Goal: Navigation & Orientation: Find specific page/section

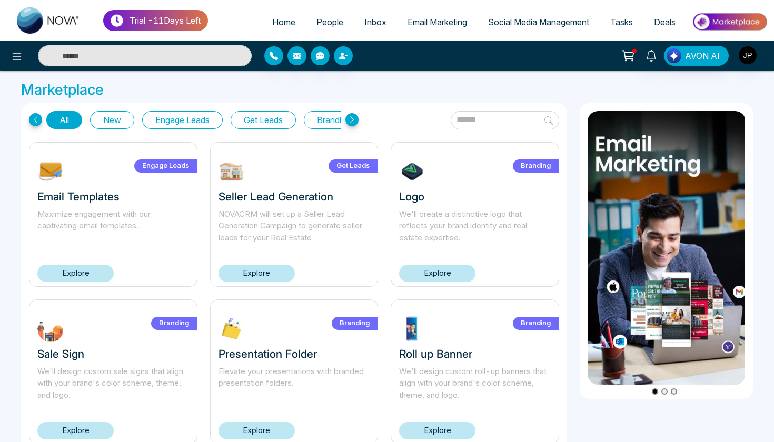
click at [356, 122] on icon at bounding box center [351, 119] width 13 height 13
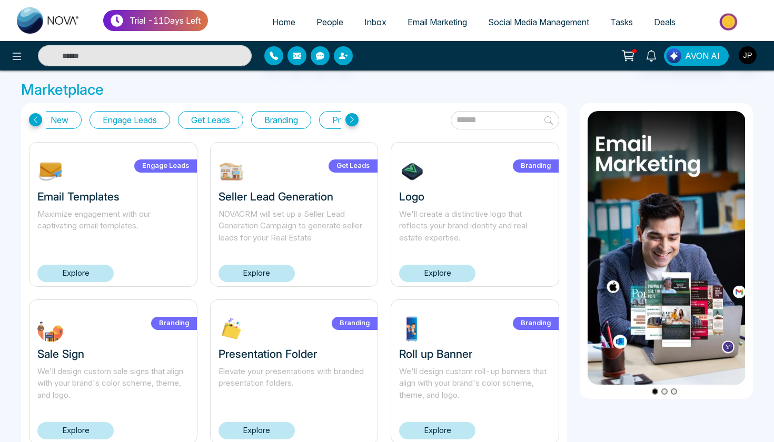
click at [356, 122] on icon at bounding box center [351, 119] width 13 height 13
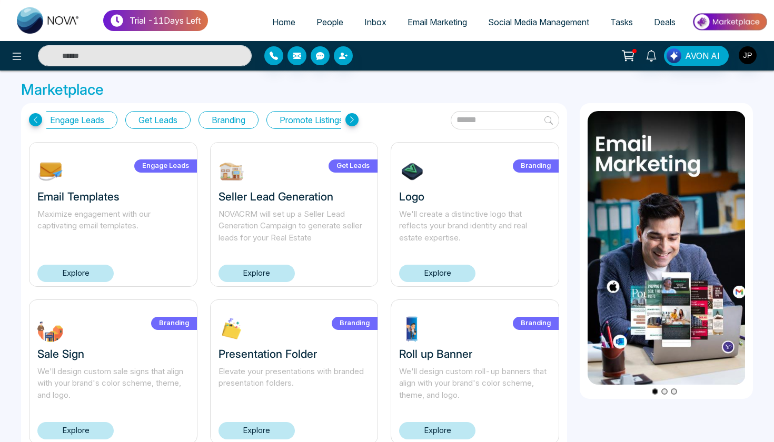
scroll to position [0, 133]
click at [356, 122] on icon at bounding box center [351, 119] width 13 height 13
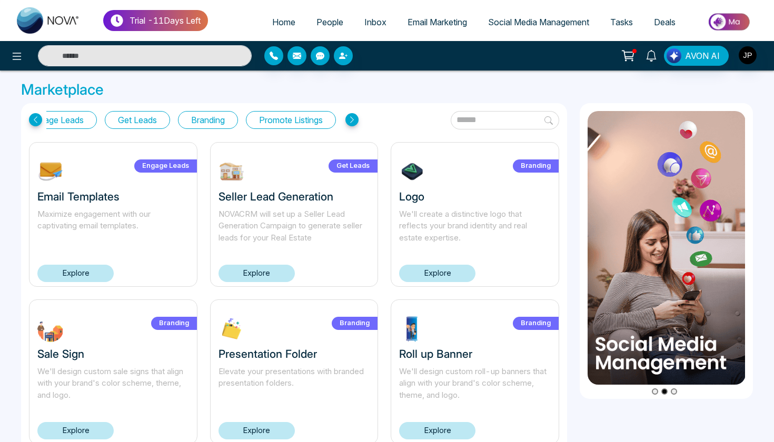
scroll to position [0, 0]
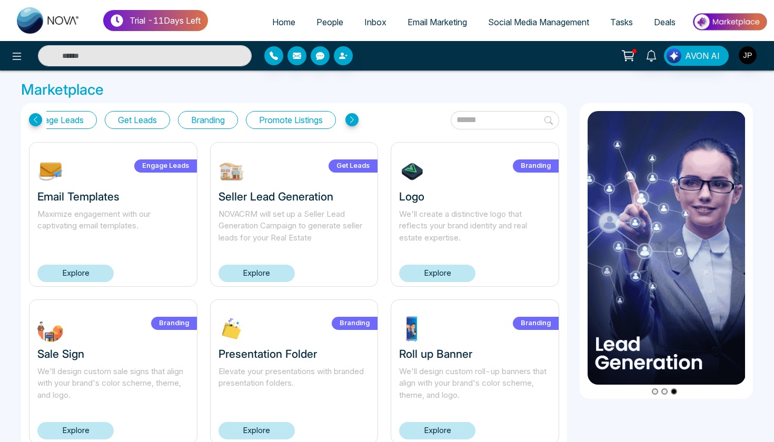
click at [276, 21] on span "Home" at bounding box center [283, 22] width 23 height 11
select select "*"
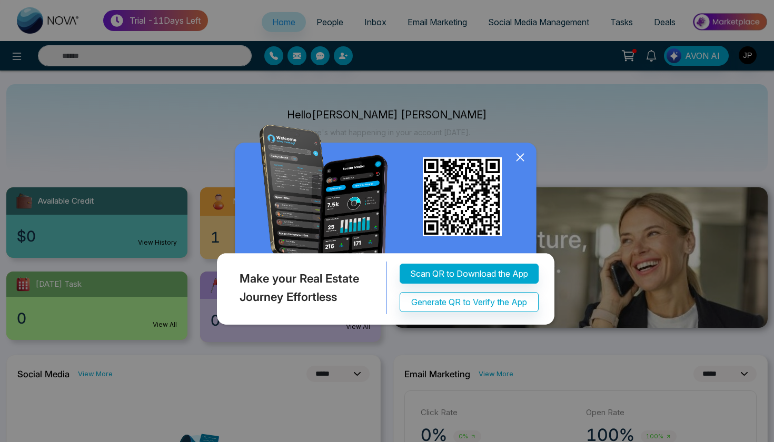
click at [520, 159] on icon at bounding box center [520, 158] width 16 height 16
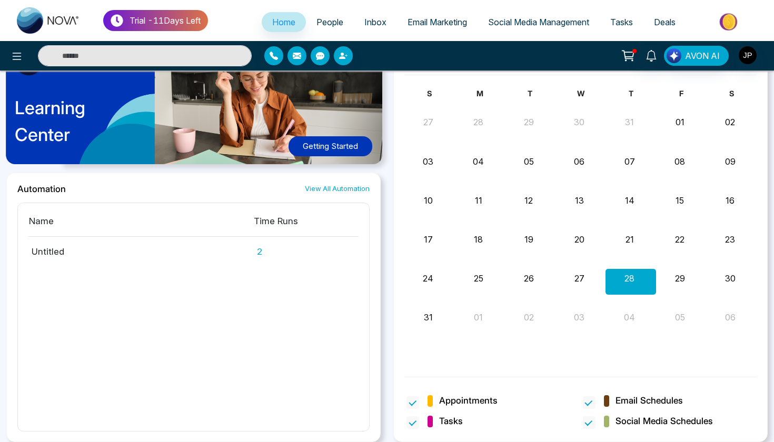
scroll to position [554, 0]
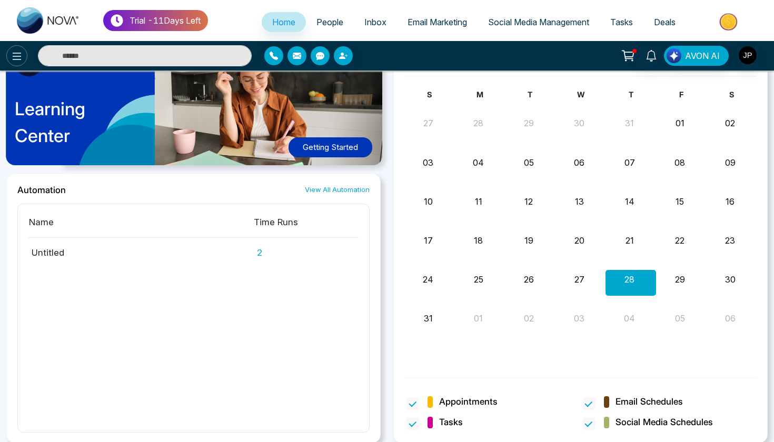
click at [24, 56] on button at bounding box center [16, 55] width 21 height 21
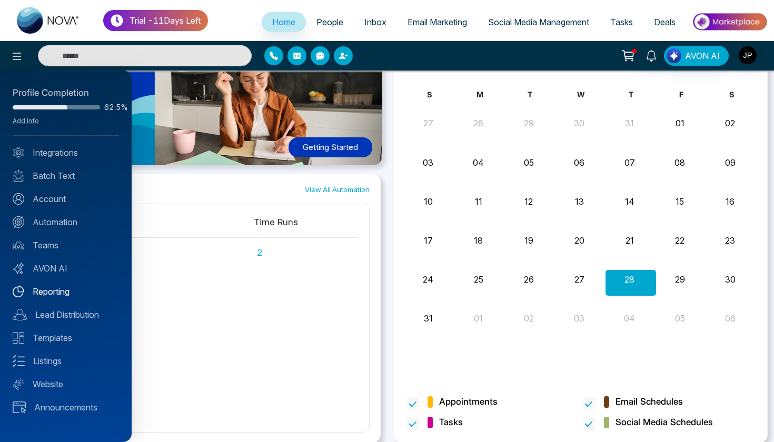
click at [68, 294] on link "Reporting" at bounding box center [66, 291] width 106 height 13
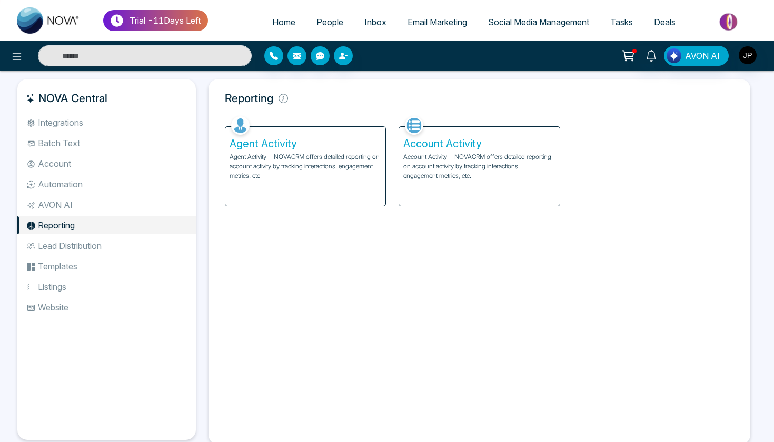
click at [66, 167] on li "Account" at bounding box center [106, 164] width 179 height 18
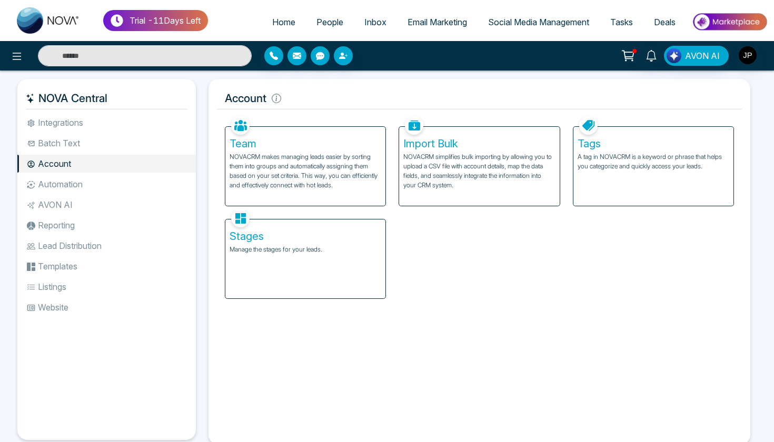
click at [72, 145] on li "Batch Text" at bounding box center [106, 143] width 179 height 18
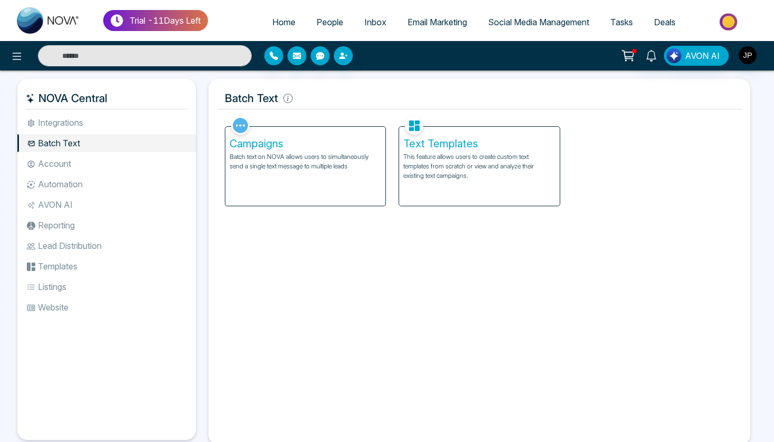
click at [23, 65] on div at bounding box center [129, 55] width 258 height 21
click at [19, 58] on icon at bounding box center [17, 56] width 13 height 13
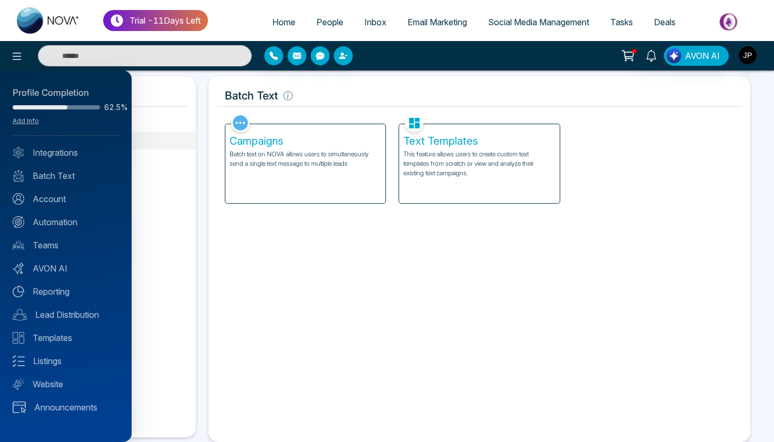
scroll to position [6, 0]
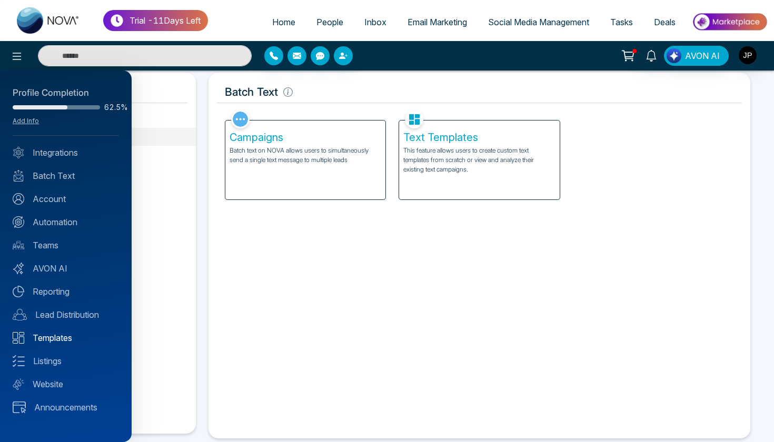
click at [66, 344] on link "Templates" at bounding box center [66, 338] width 106 height 13
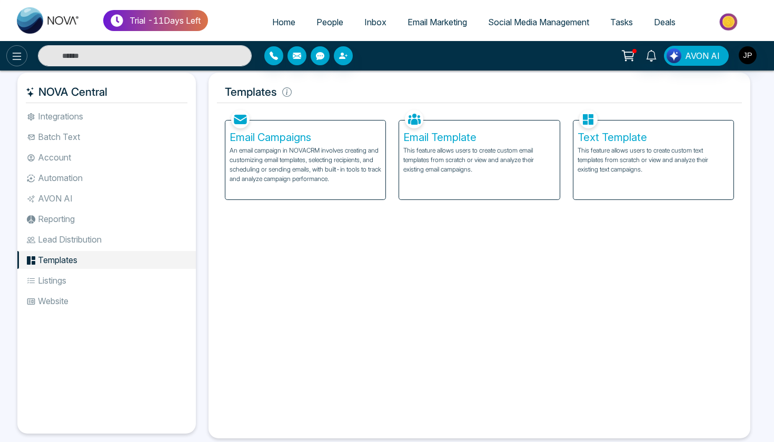
click at [16, 61] on icon at bounding box center [17, 56] width 13 height 13
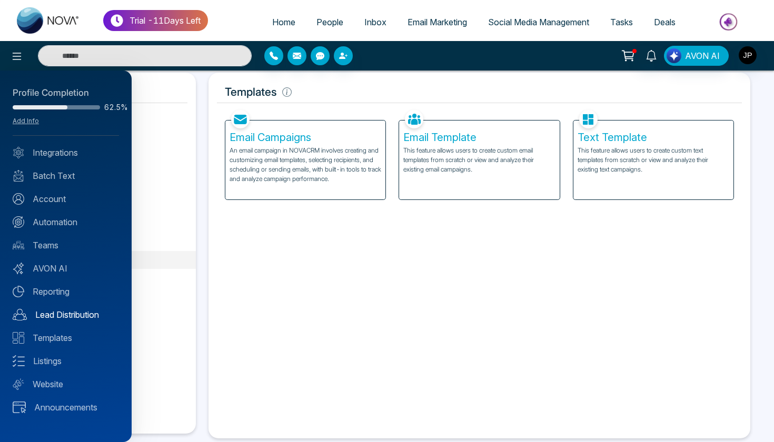
click at [56, 312] on link "Lead Distribution" at bounding box center [66, 315] width 106 height 13
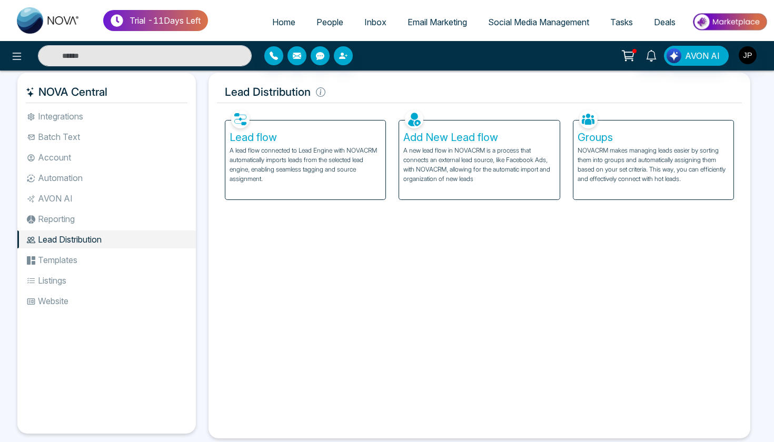
click at [245, 193] on div "Lead flow A lead flow connected to Lead Engine with NOVACRM automatically impor…" at bounding box center [305, 160] width 160 height 79
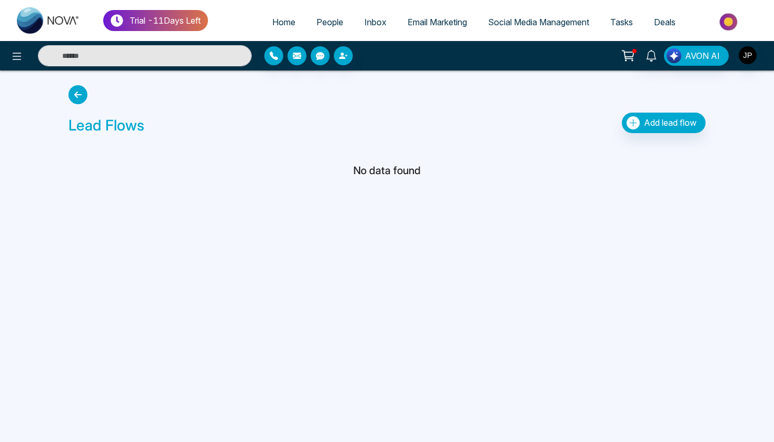
click at [74, 100] on icon at bounding box center [77, 94] width 19 height 19
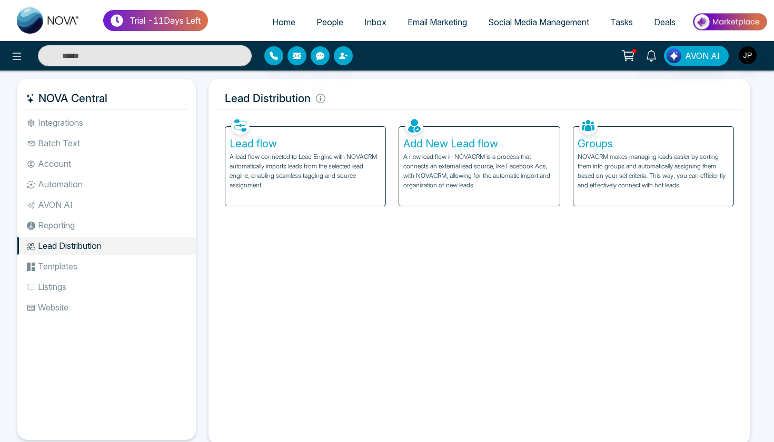
click at [452, 178] on p "A new lead flow in NOVACRM is a process that connects an external lead source, …" at bounding box center [479, 171] width 152 height 38
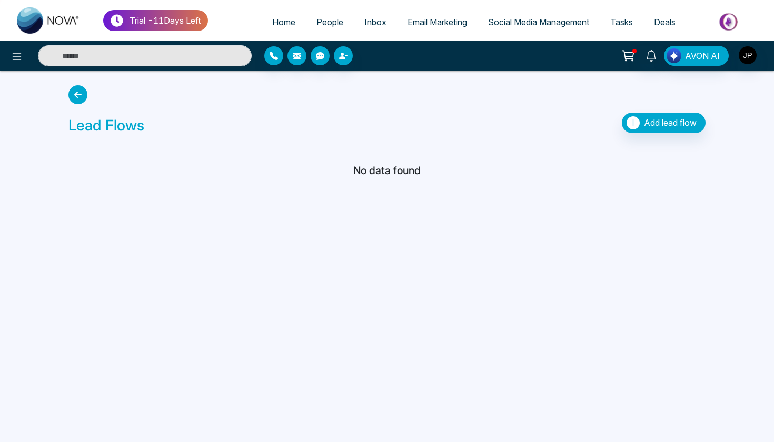
click at [82, 97] on icon at bounding box center [77, 94] width 19 height 19
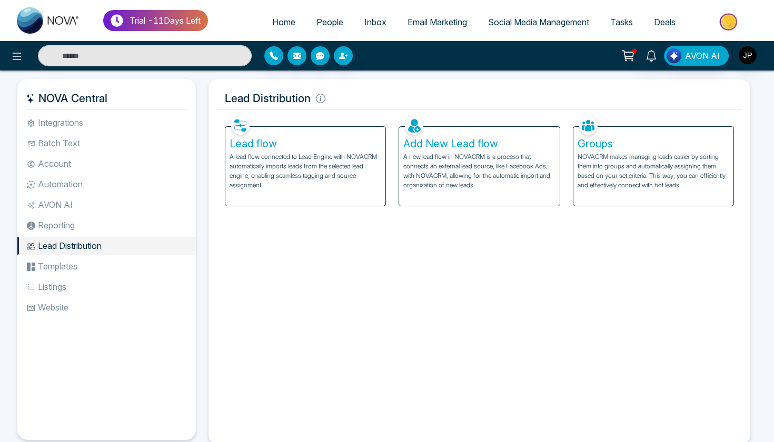
click at [571, 197] on div "Groups NOVACRM makes managing leads easier by sorting them into groups and auto…" at bounding box center [654, 160] width 174 height 93
click at [576, 198] on div "Groups NOVACRM makes managing leads easier by sorting them into groups and auto…" at bounding box center [653, 166] width 160 height 79
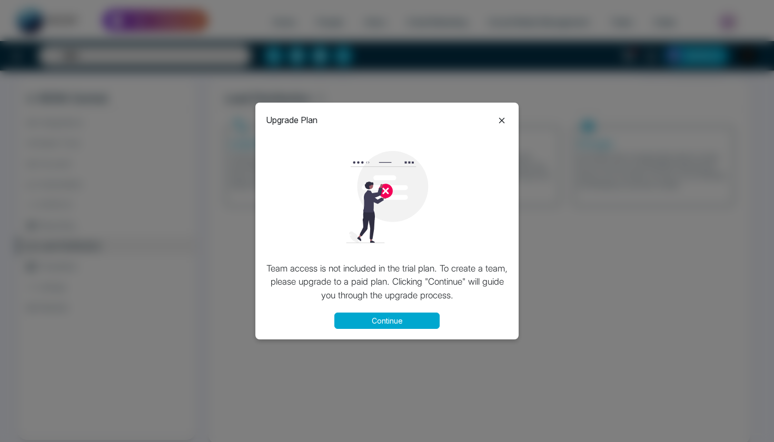
click at [496, 123] on icon at bounding box center [502, 120] width 13 height 13
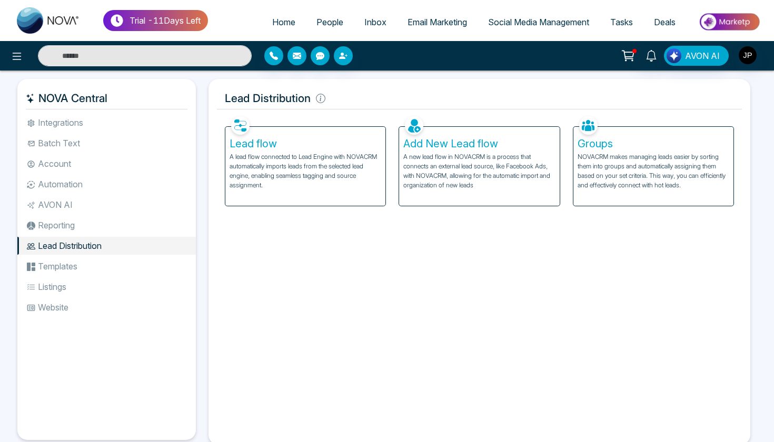
click at [104, 274] on li "Templates" at bounding box center [106, 267] width 179 height 18
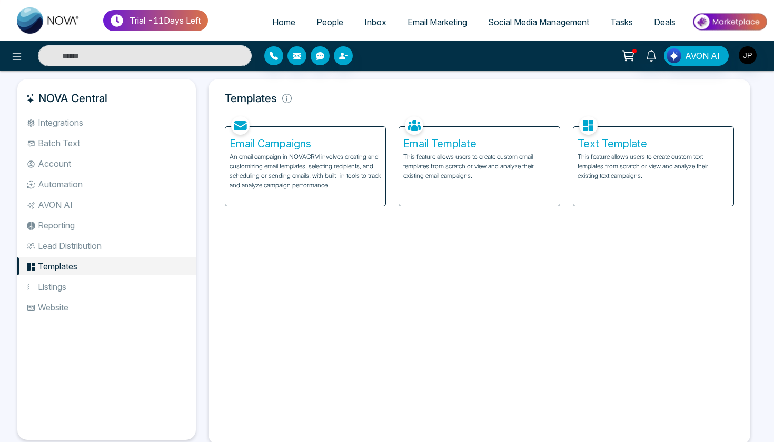
click at [91, 280] on li "Listings" at bounding box center [106, 287] width 179 height 18
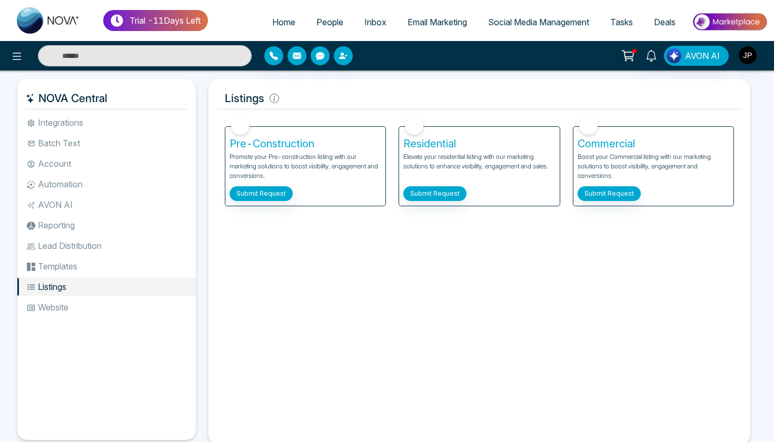
click at [81, 308] on li "Website" at bounding box center [106, 308] width 179 height 18
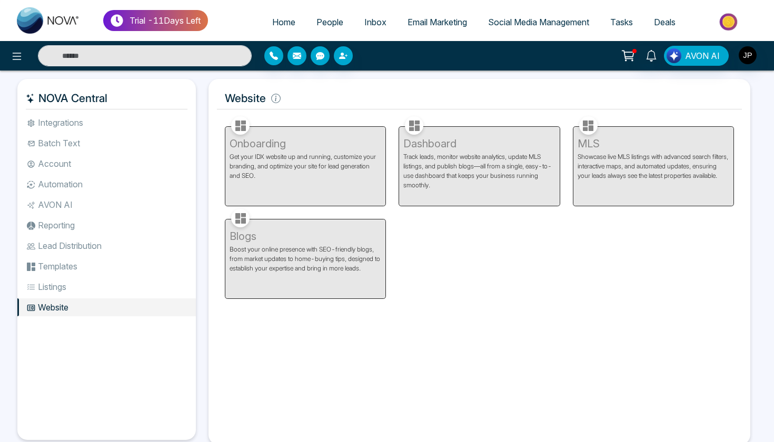
click at [103, 193] on li "Automation" at bounding box center [106, 184] width 179 height 18
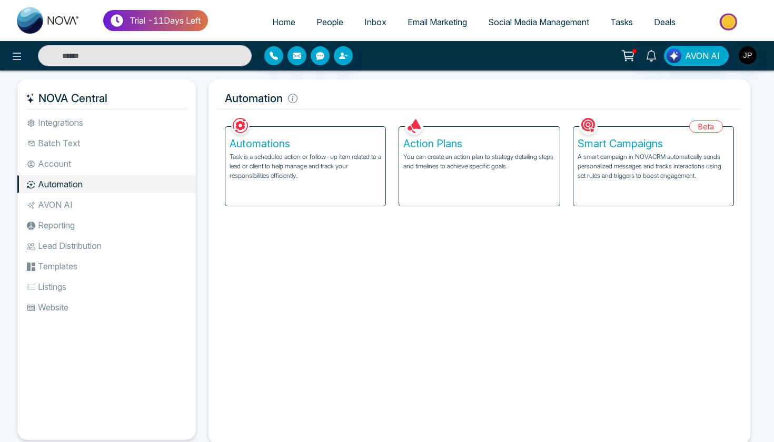
click at [97, 203] on li "AVON AI" at bounding box center [106, 205] width 179 height 18
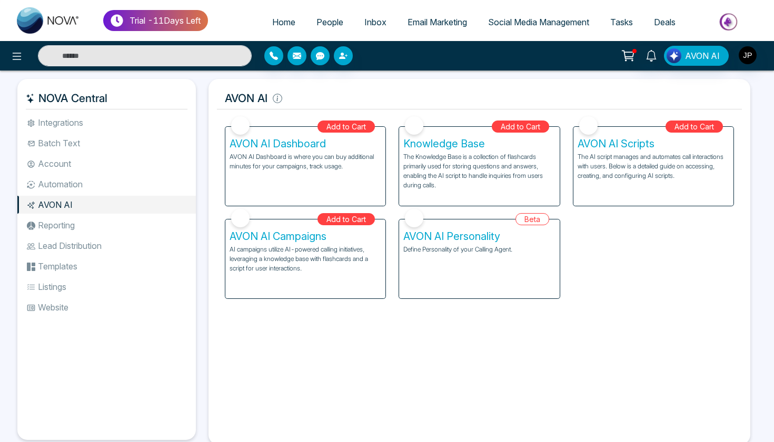
click at [61, 135] on li "Batch Text" at bounding box center [106, 143] width 179 height 18
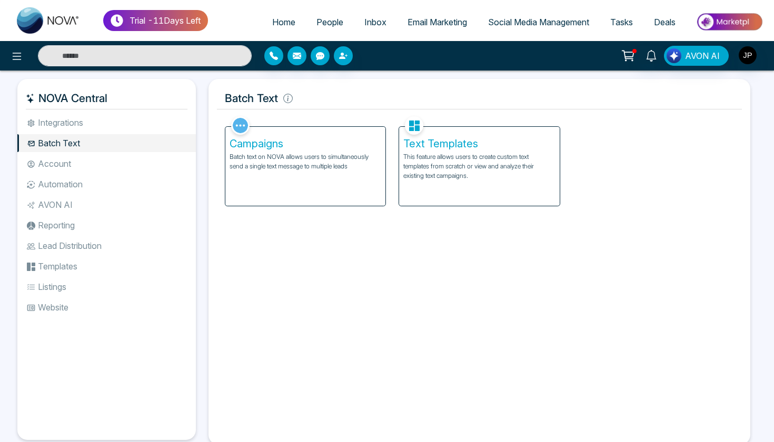
click at [62, 126] on li "Integrations" at bounding box center [106, 123] width 179 height 18
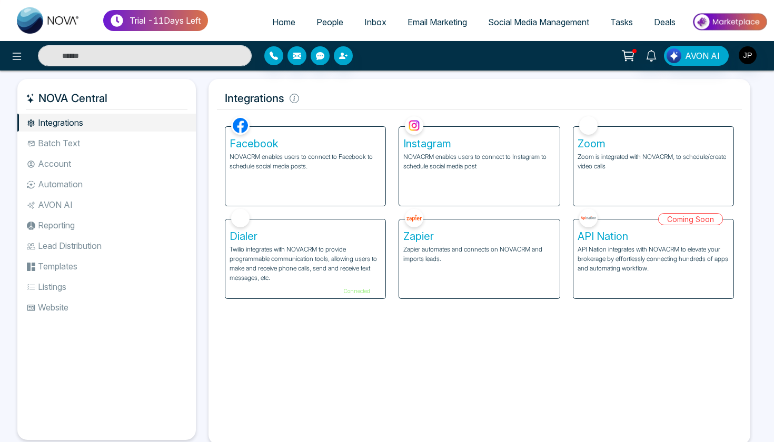
click at [630, 61] on icon at bounding box center [628, 55] width 15 height 15
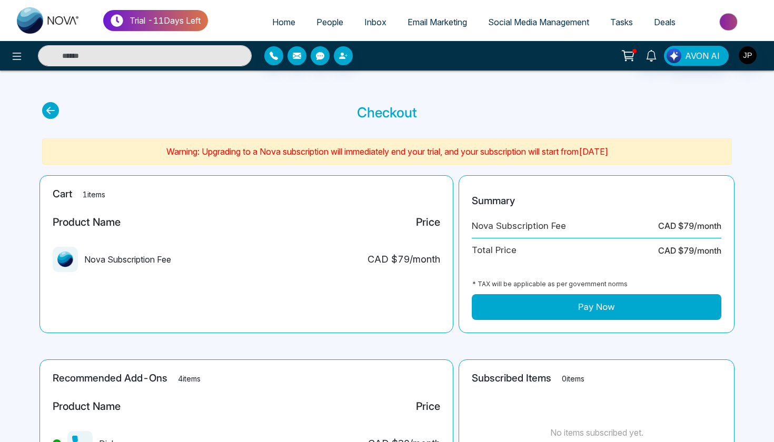
click at [268, 27] on link "Home" at bounding box center [284, 22] width 44 height 20
select select "*"
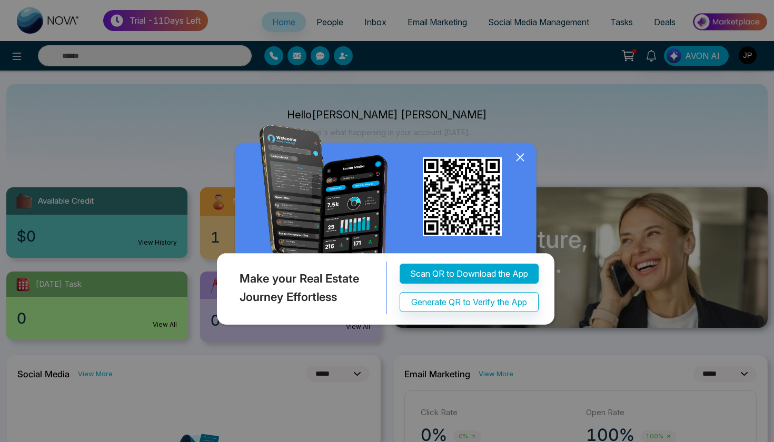
click at [517, 161] on icon at bounding box center [520, 157] width 7 height 7
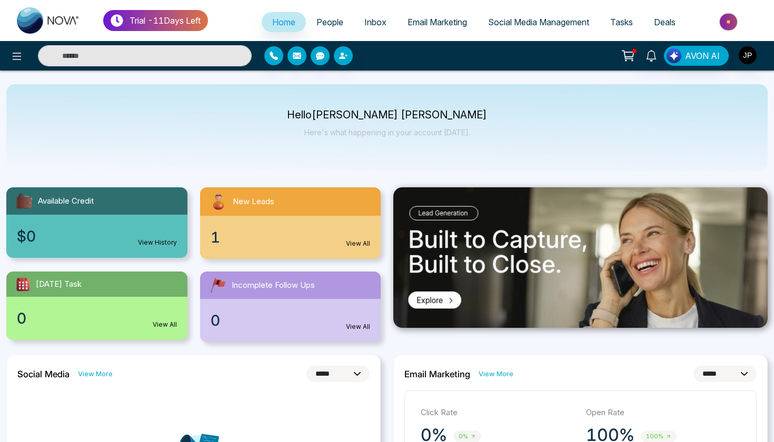
click at [330, 24] on span "People" at bounding box center [330, 22] width 27 height 11
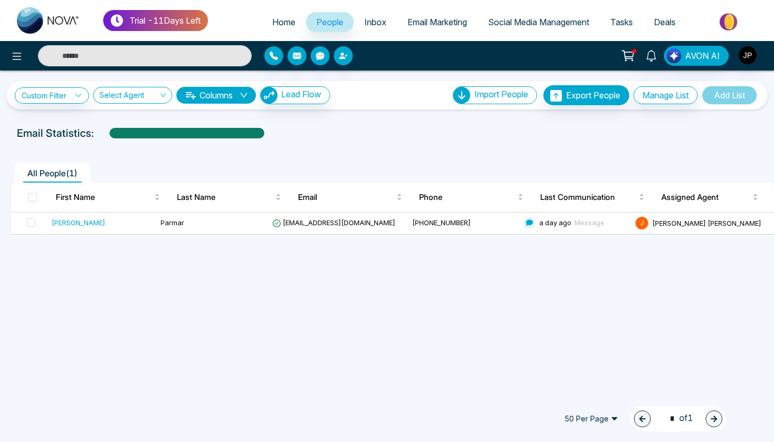
click at [423, 26] on span "Email Marketing" at bounding box center [438, 22] width 60 height 11
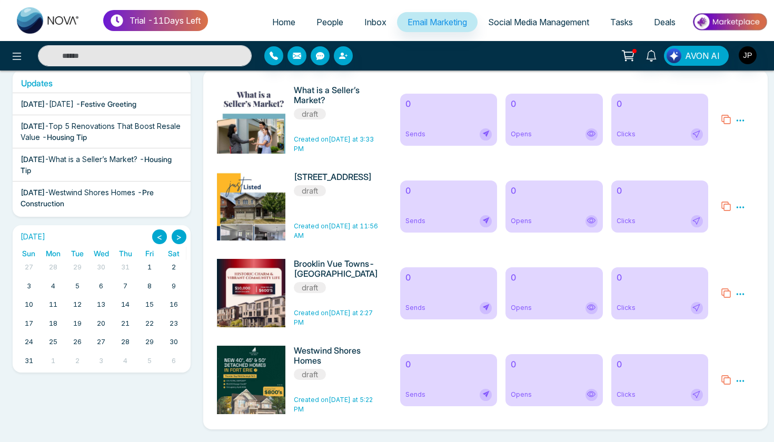
scroll to position [185, 0]
click at [507, 25] on span "Social Media Management" at bounding box center [538, 22] width 101 height 11
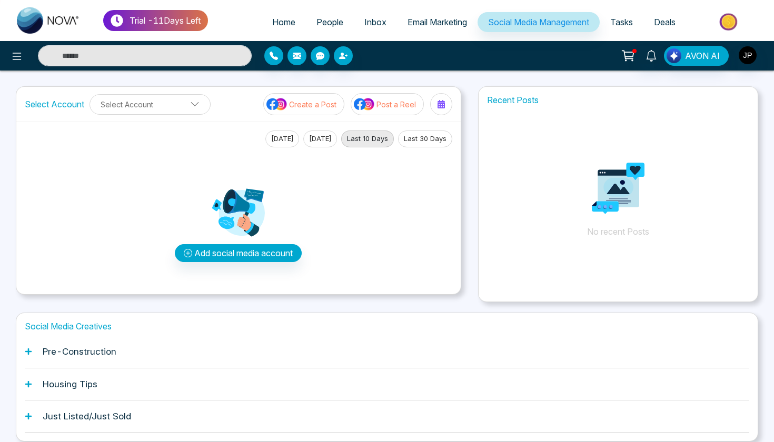
click at [620, 13] on link "Tasks" at bounding box center [622, 22] width 44 height 20
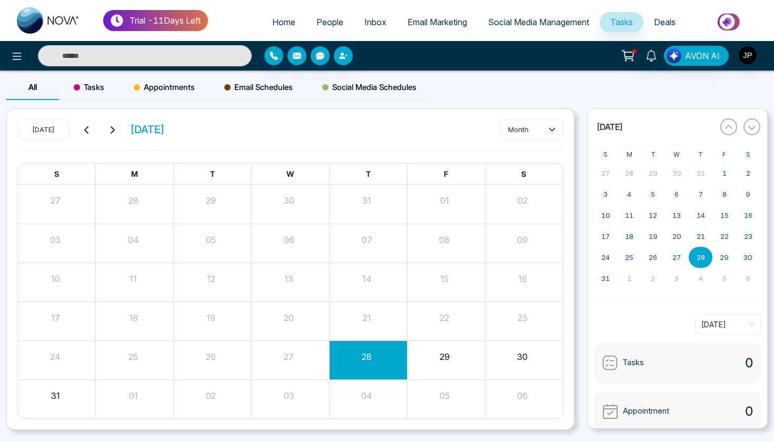
click at [661, 20] on span "Deals" at bounding box center [665, 22] width 22 height 11
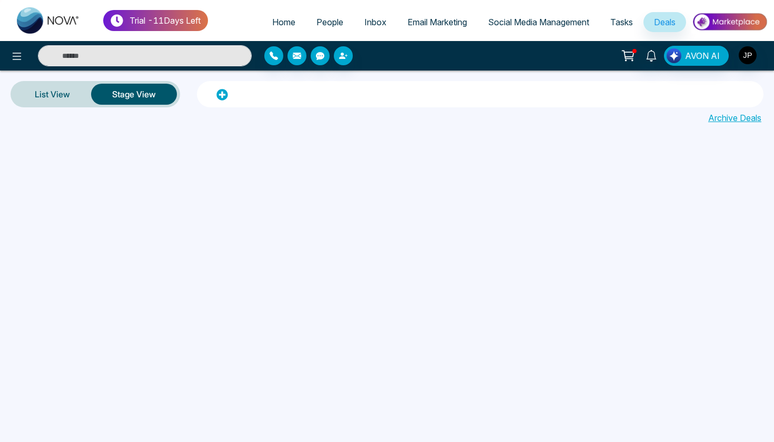
click at [317, 24] on span "People" at bounding box center [330, 22] width 27 height 11
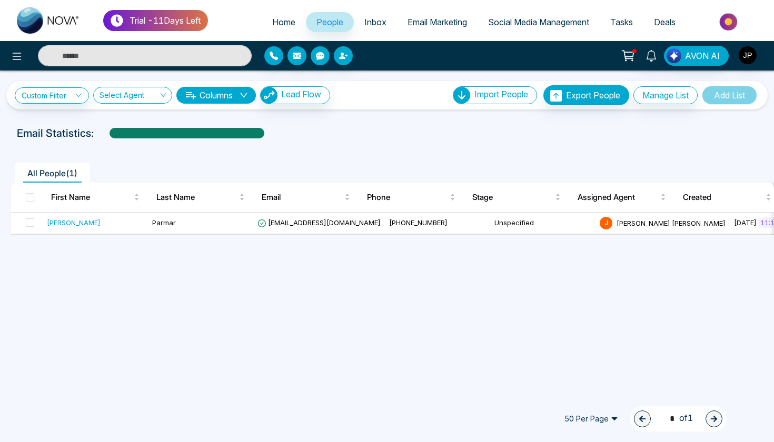
click at [274, 26] on span "Home" at bounding box center [283, 22] width 23 height 11
select select "*"
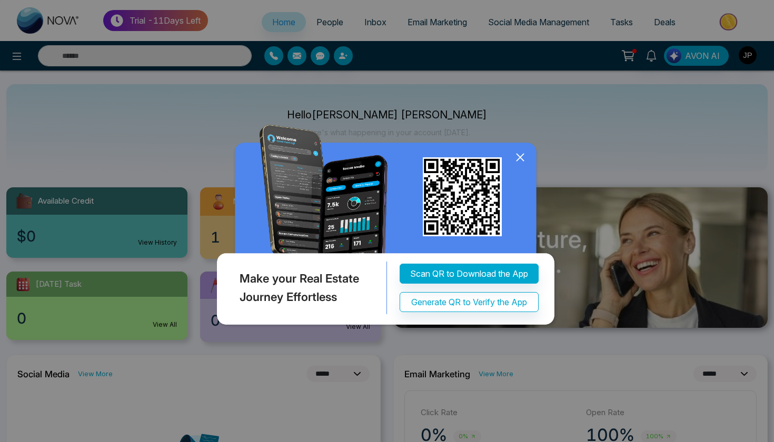
click at [525, 159] on icon at bounding box center [520, 158] width 16 height 16
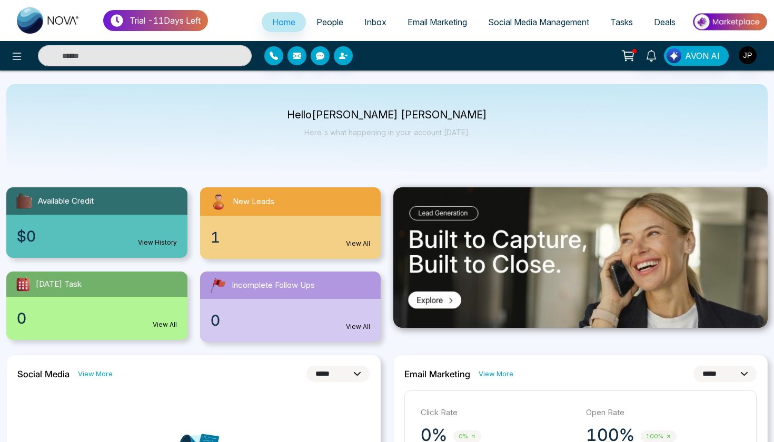
click at [363, 246] on link "View All" at bounding box center [358, 243] width 24 height 9
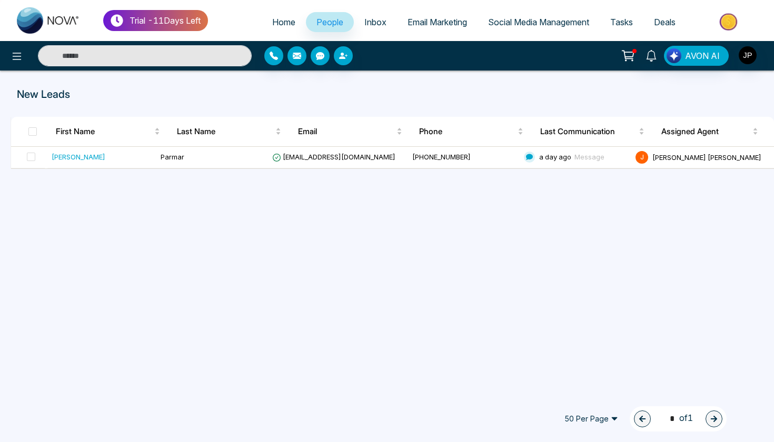
select select "*"
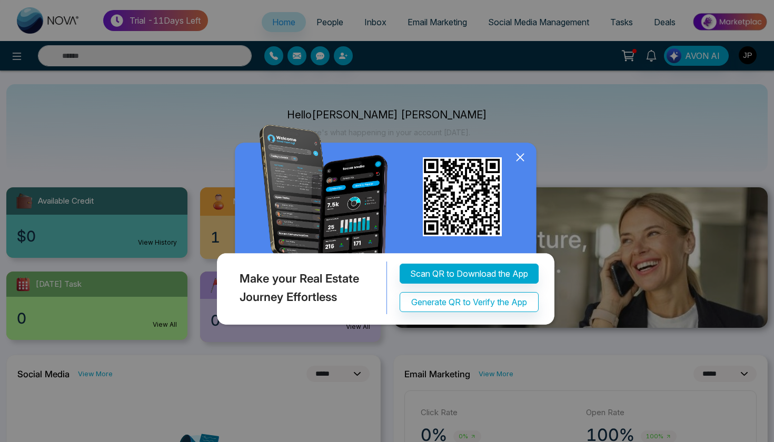
click at [517, 159] on icon at bounding box center [520, 158] width 16 height 16
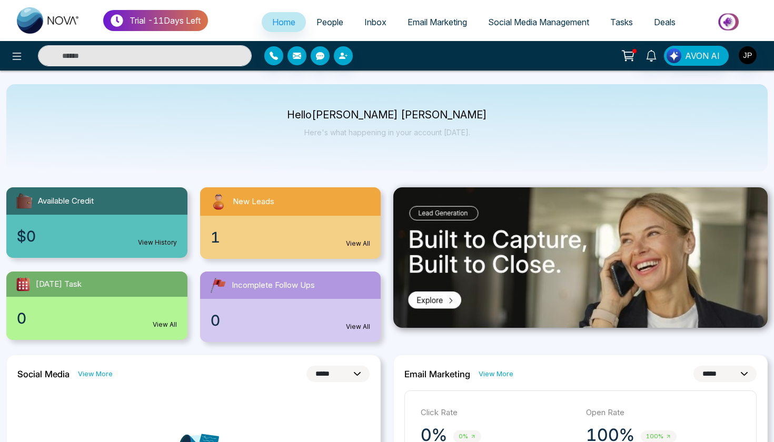
click at [381, 19] on link "Inbox" at bounding box center [375, 22] width 43 height 20
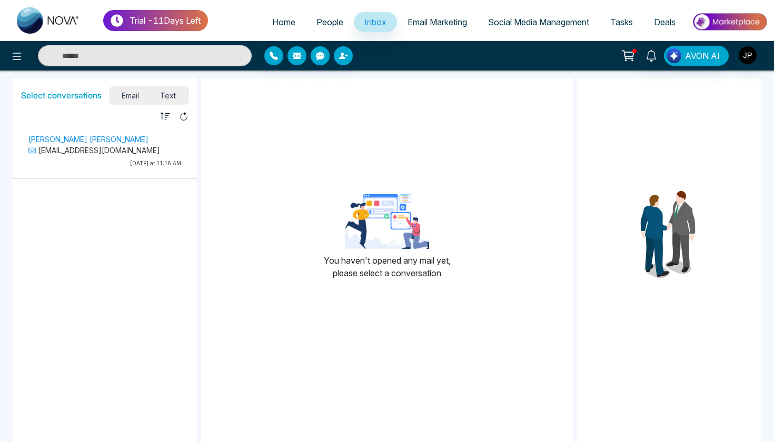
click at [164, 89] on span "Text" at bounding box center [168, 95] width 37 height 14
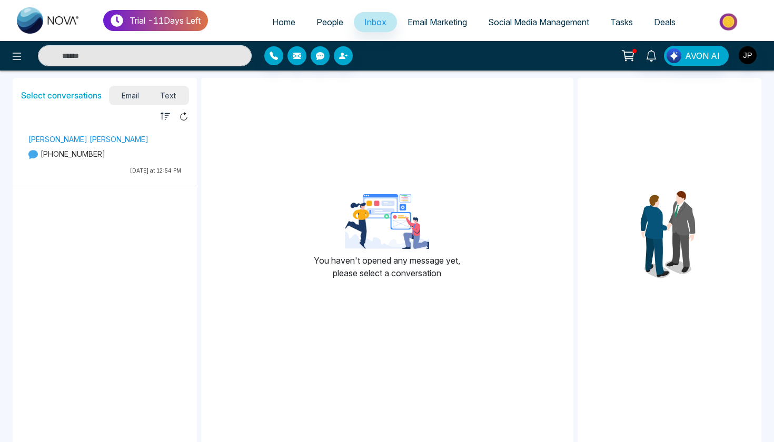
click at [128, 134] on p "[PERSON_NAME] [PERSON_NAME]" at bounding box center [104, 139] width 153 height 11
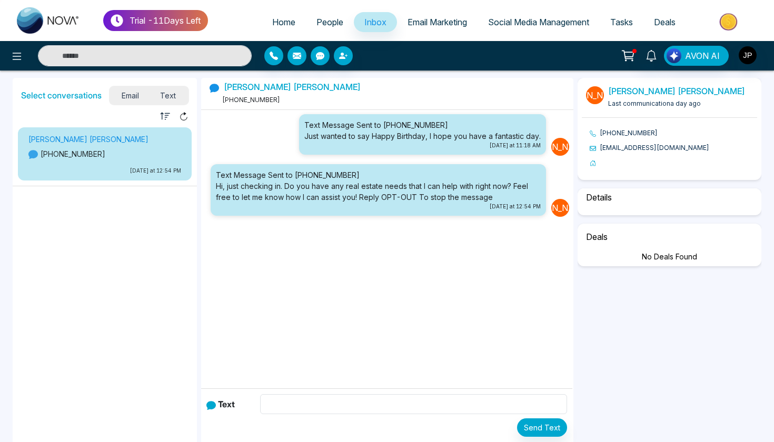
select select "*"
select select "********"
select select "*****"
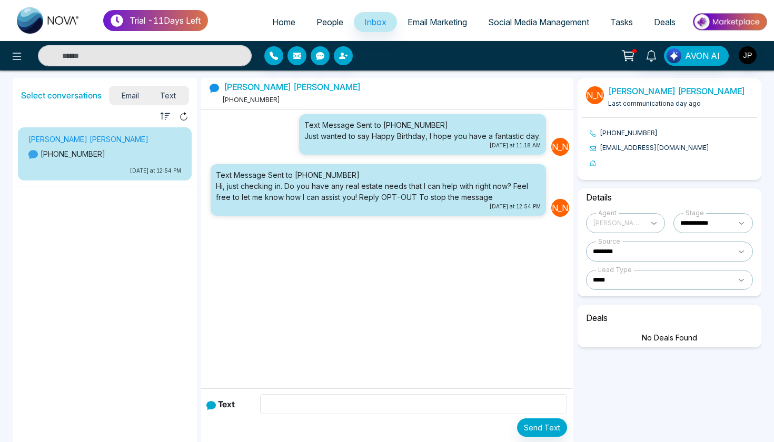
click at [434, 19] on span "Email Marketing" at bounding box center [438, 22] width 60 height 11
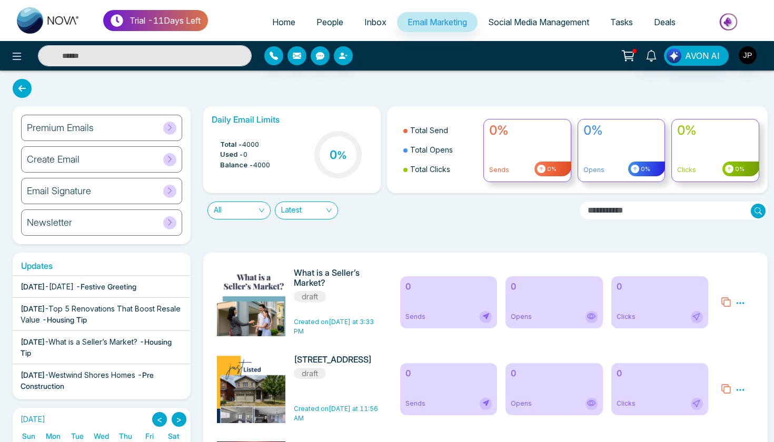
click at [279, 22] on span "Home" at bounding box center [283, 22] width 23 height 11
select select "*"
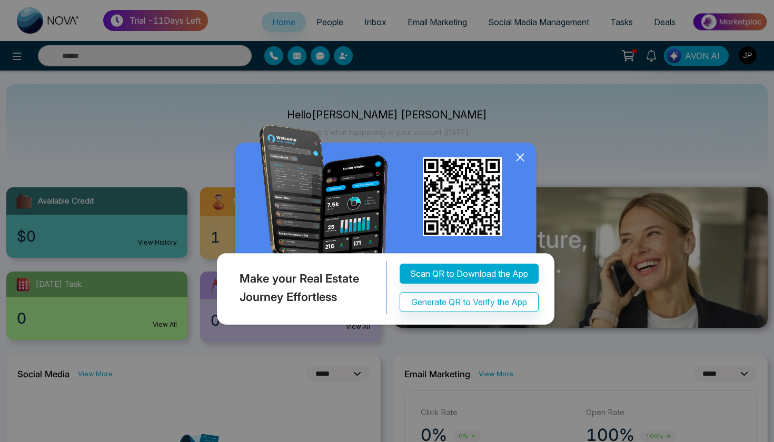
click at [517, 162] on icon at bounding box center [520, 158] width 16 height 16
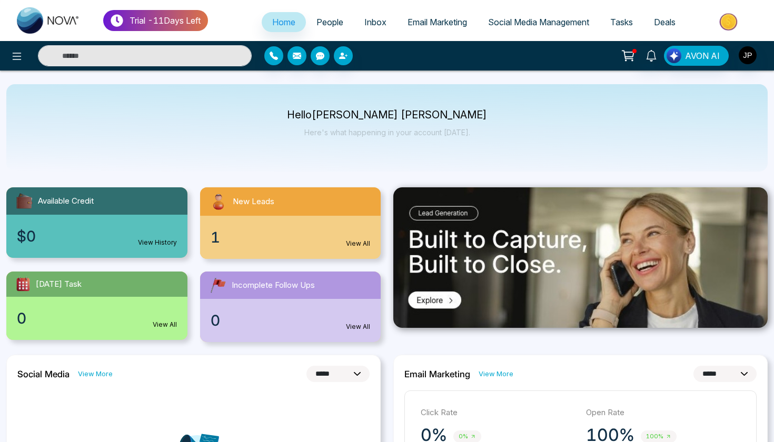
click at [410, 22] on span "Email Marketing" at bounding box center [438, 22] width 60 height 11
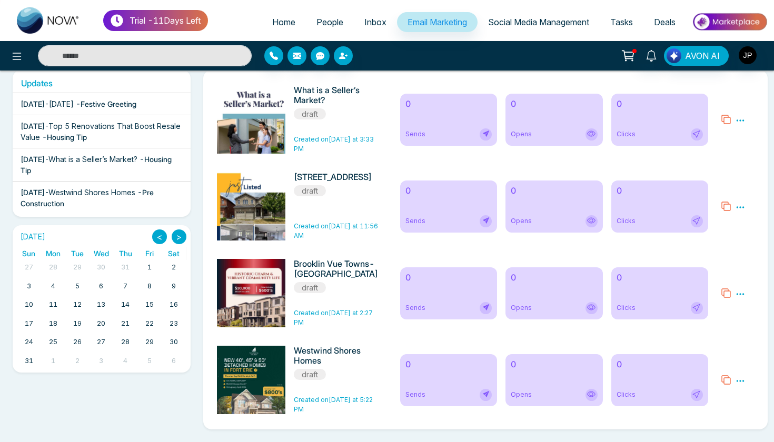
scroll to position [185, 0]
click at [410, 162] on div "What is a Seller’s Market? draft Created on [DATE] at 3:33 PM 0 Sends 0 Opens 0…" at bounding box center [485, 250] width 565 height 360
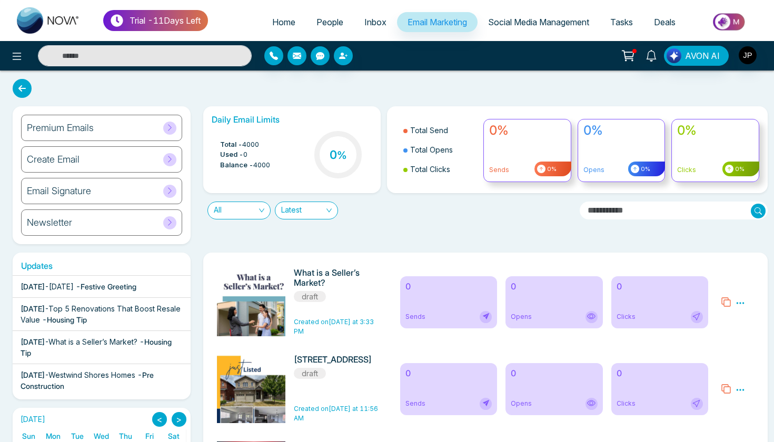
scroll to position [0, 0]
click at [322, 26] on span "People" at bounding box center [330, 22] width 27 height 11
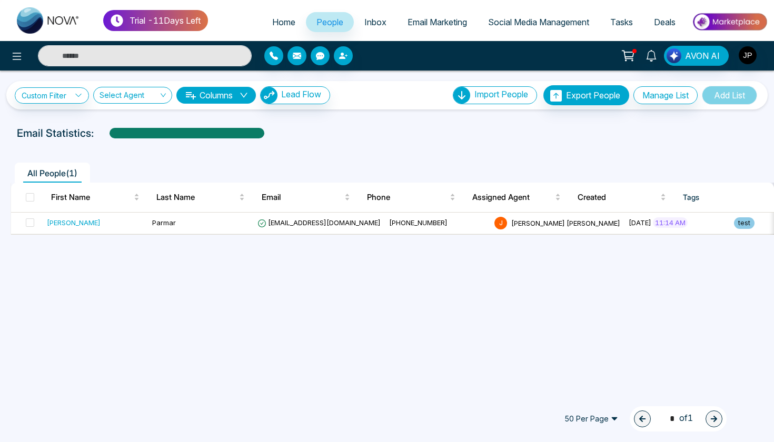
click at [364, 25] on span "Inbox" at bounding box center [375, 22] width 22 height 11
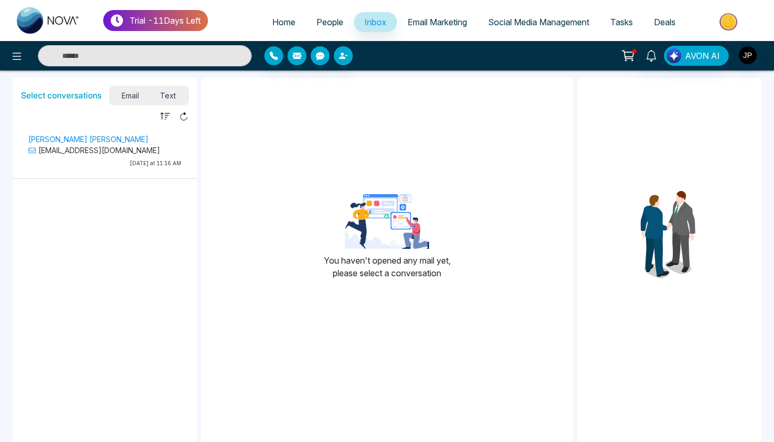
click at [275, 26] on span "Home" at bounding box center [283, 22] width 23 height 11
select select "*"
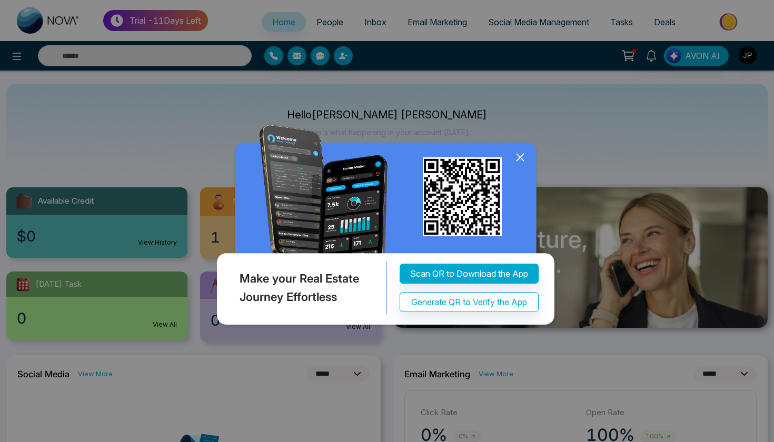
click at [526, 159] on icon at bounding box center [520, 158] width 16 height 16
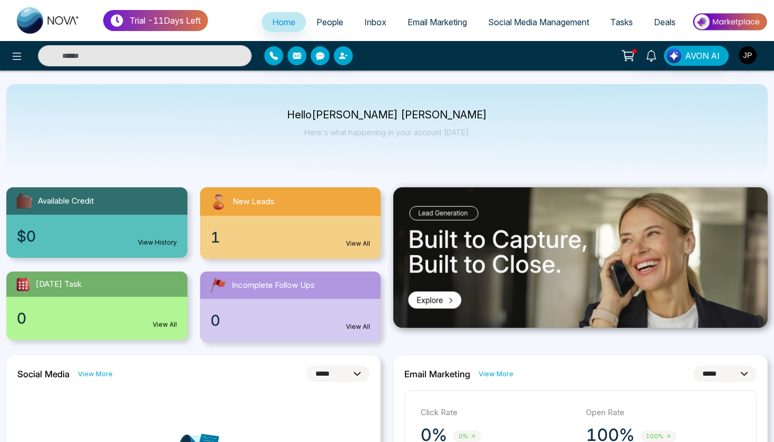
click at [349, 240] on link "View All" at bounding box center [358, 243] width 24 height 9
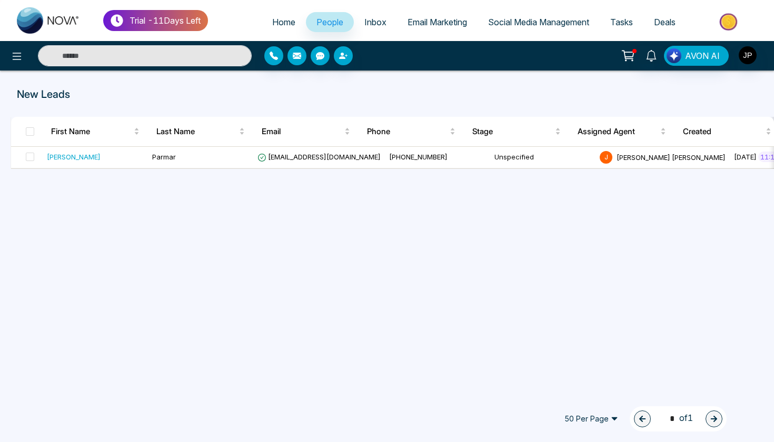
click at [571, 27] on link "Social Media Management" at bounding box center [539, 22] width 122 height 20
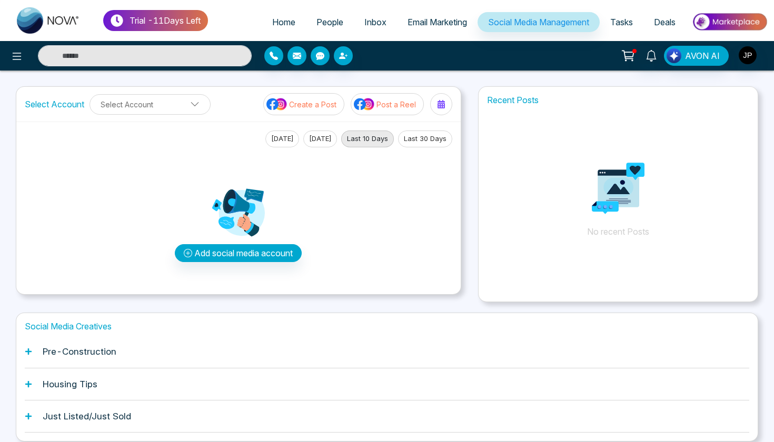
click at [409, 27] on span "Email Marketing" at bounding box center [438, 22] width 60 height 11
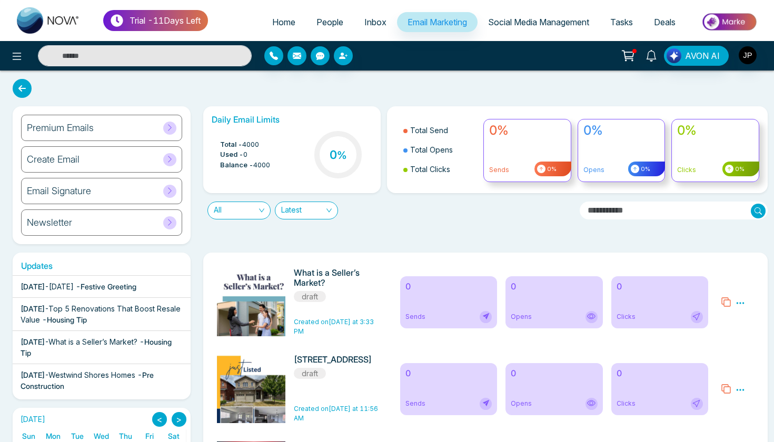
click at [369, 23] on span "Inbox" at bounding box center [375, 22] width 22 height 11
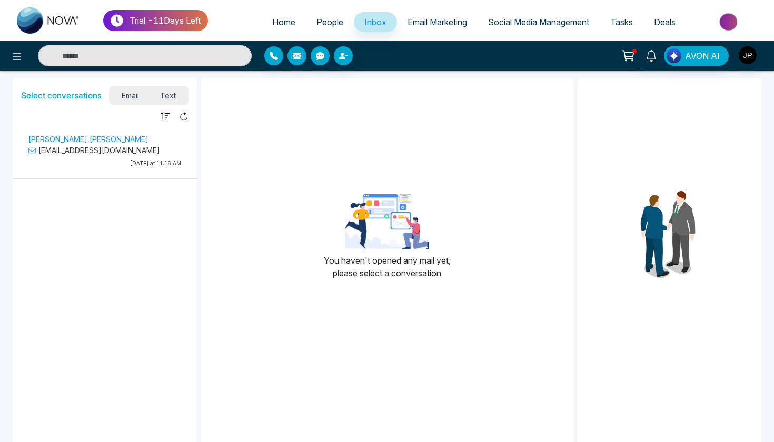
click at [330, 23] on span "People" at bounding box center [330, 22] width 27 height 11
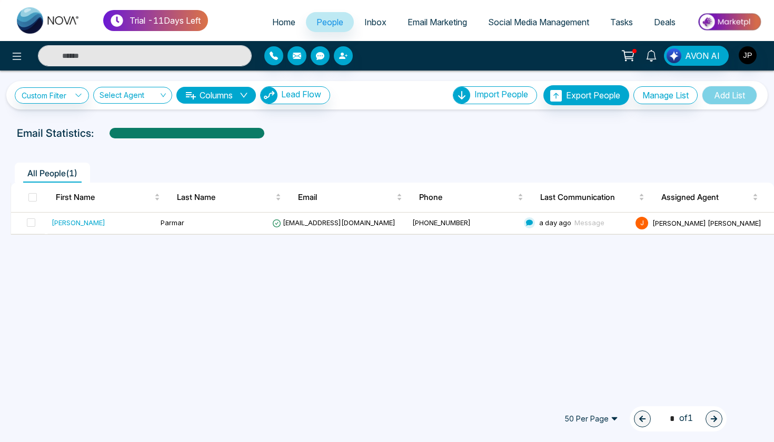
click at [435, 27] on span "Email Marketing" at bounding box center [438, 22] width 60 height 11
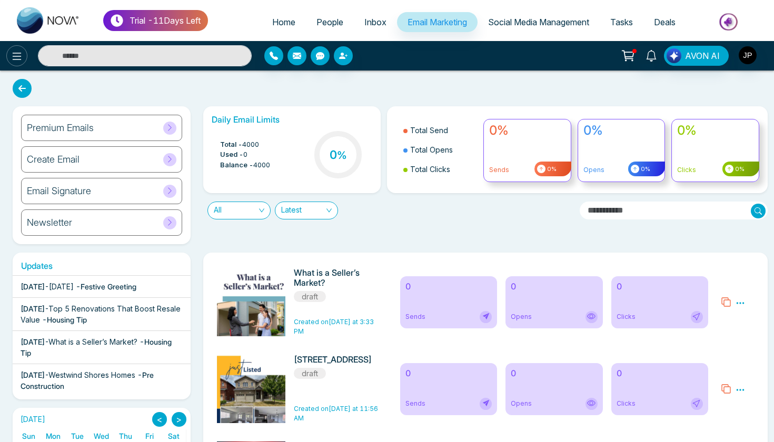
click at [18, 55] on icon at bounding box center [17, 56] width 13 height 13
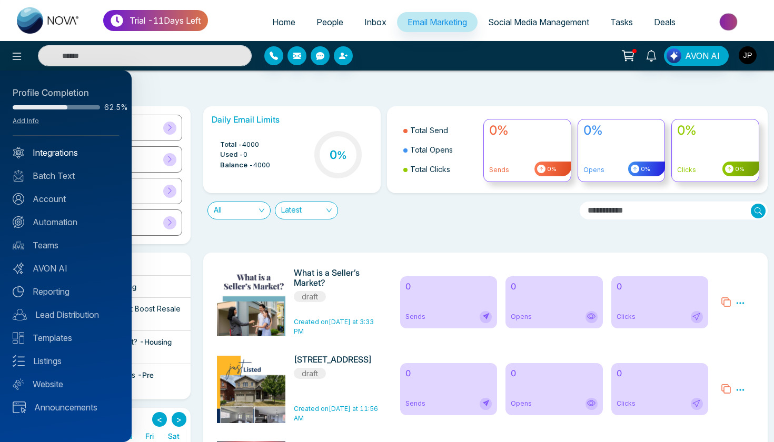
click at [51, 156] on link "Integrations" at bounding box center [66, 152] width 106 height 13
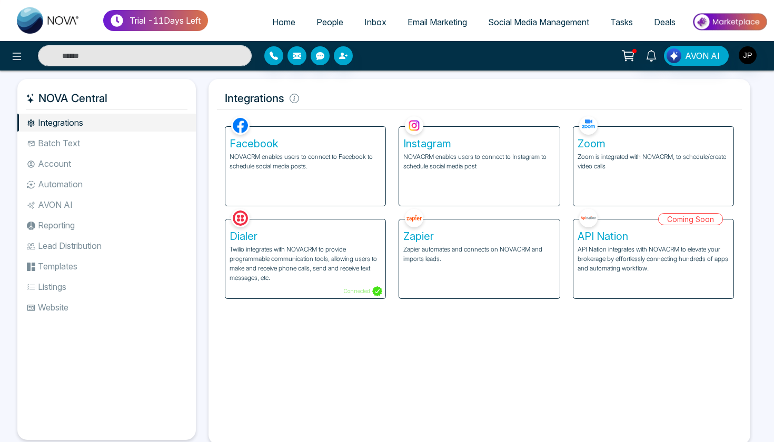
click at [97, 228] on li "Reporting" at bounding box center [106, 225] width 179 height 18
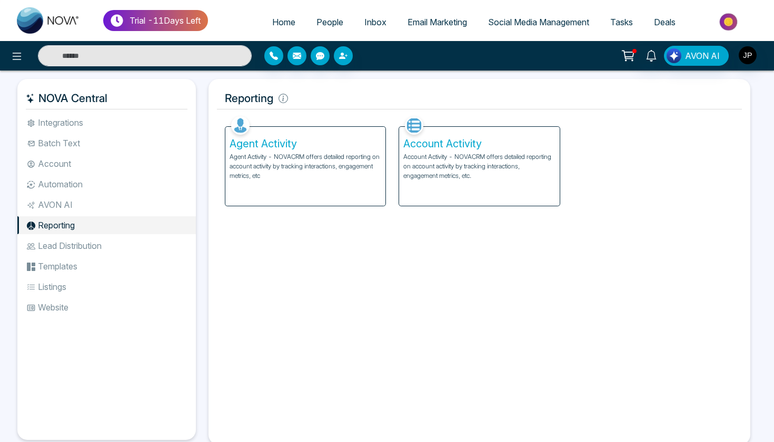
click at [95, 243] on li "Lead Distribution" at bounding box center [106, 246] width 179 height 18
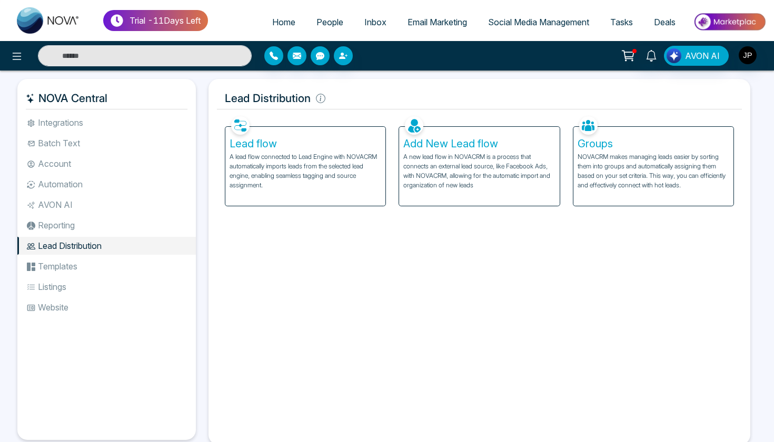
click at [83, 270] on li "Templates" at bounding box center [106, 267] width 179 height 18
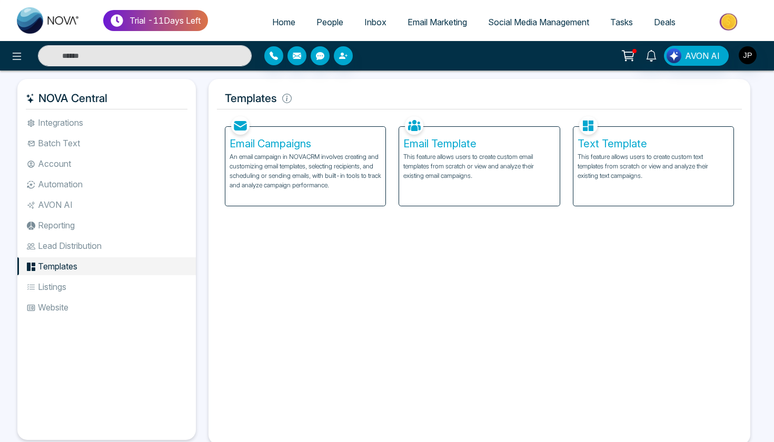
click at [76, 285] on li "Listings" at bounding box center [106, 287] width 179 height 18
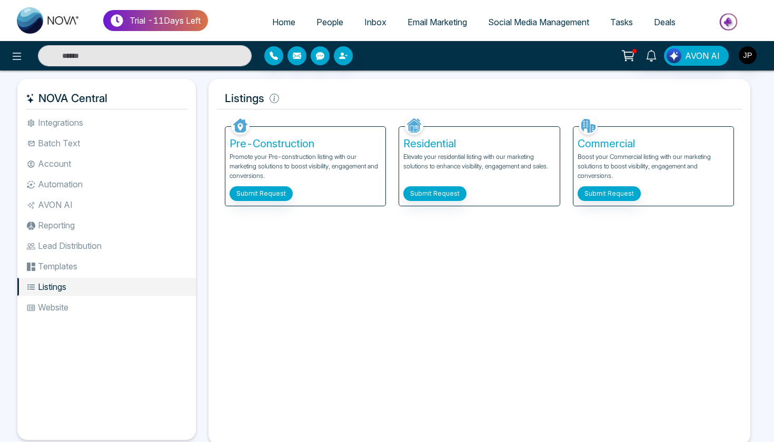
click at [61, 311] on li "Website" at bounding box center [106, 308] width 179 height 18
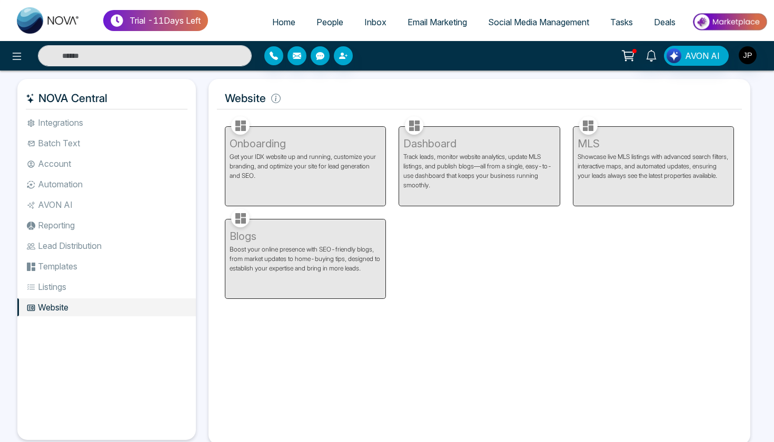
click at [69, 202] on li "AVON AI" at bounding box center [106, 205] width 179 height 18
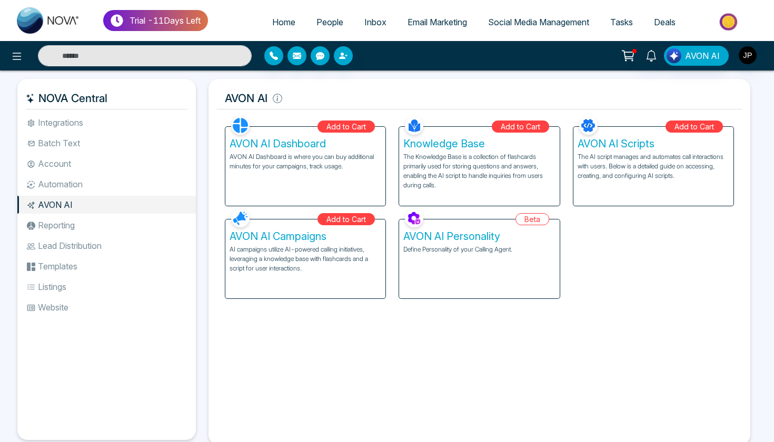
click at [75, 190] on li "Automation" at bounding box center [106, 184] width 179 height 18
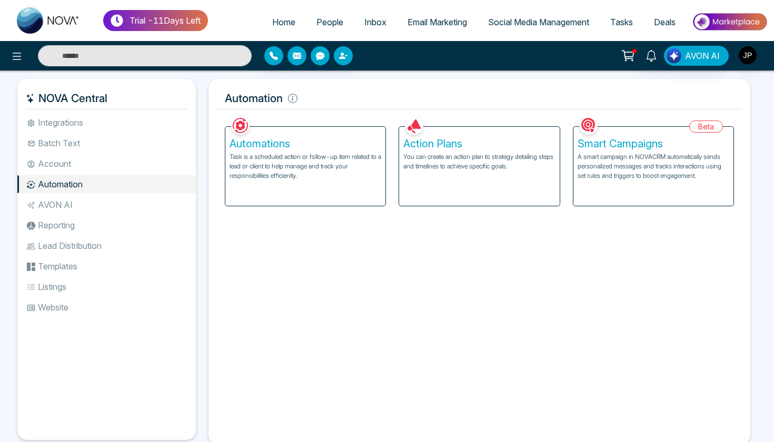
click at [89, 161] on li "Account" at bounding box center [106, 164] width 179 height 18
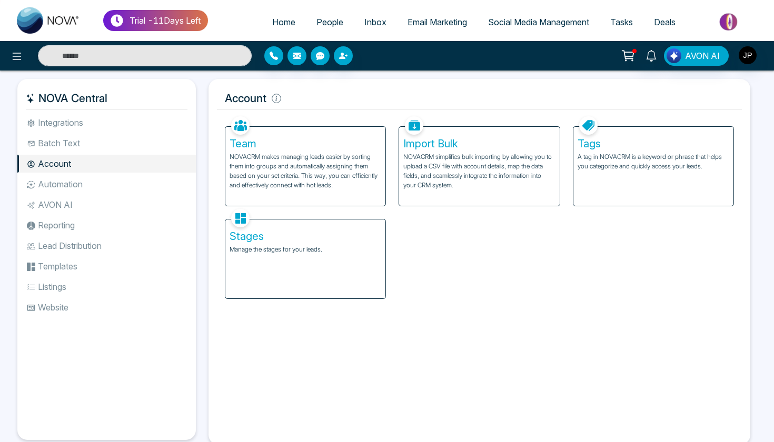
click at [91, 150] on li "Batch Text" at bounding box center [106, 143] width 179 height 18
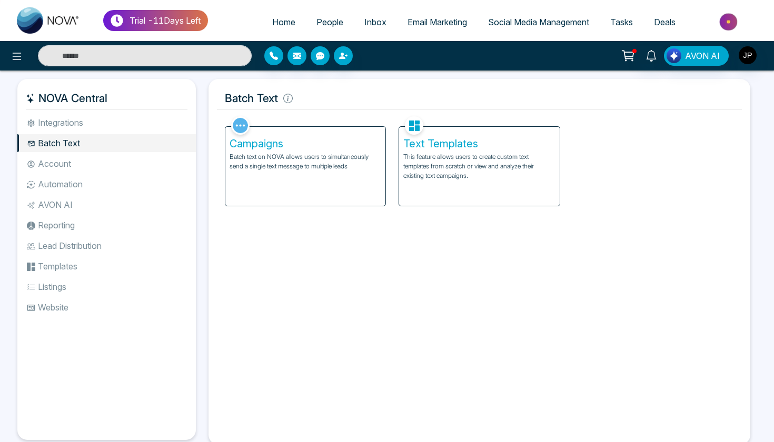
click at [92, 125] on li "Integrations" at bounding box center [106, 123] width 179 height 18
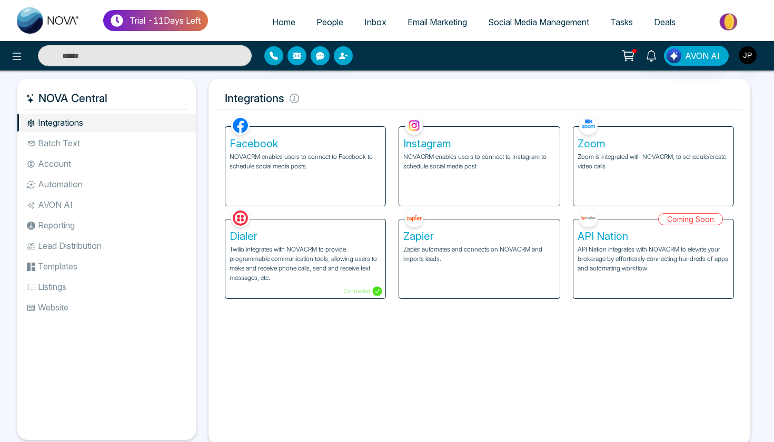
click at [373, 20] on span "Inbox" at bounding box center [375, 22] width 22 height 11
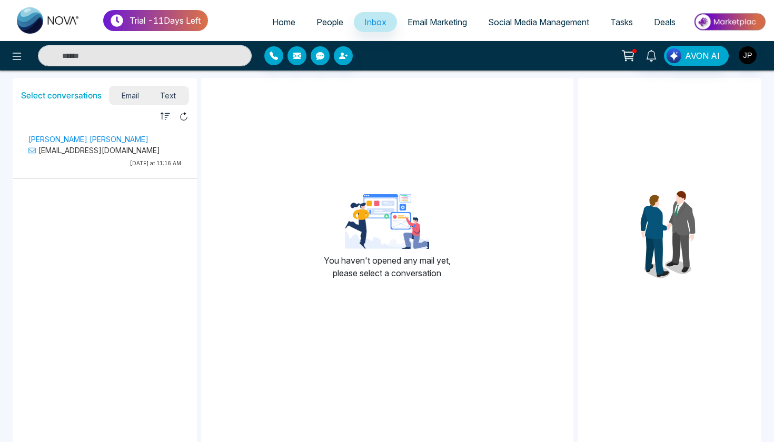
click at [445, 23] on span "Email Marketing" at bounding box center [438, 22] width 60 height 11
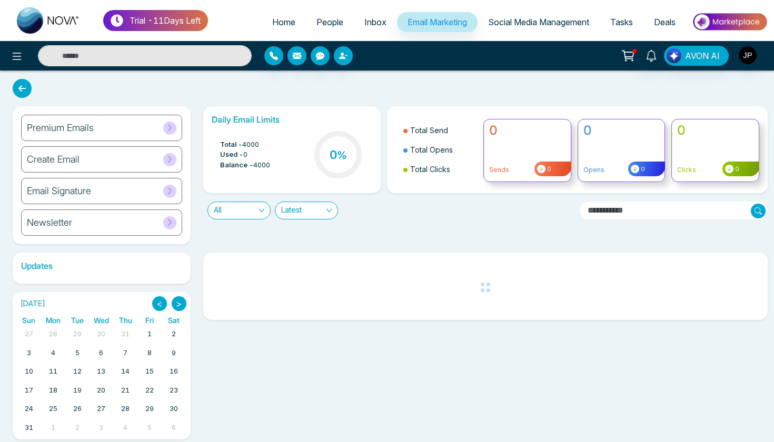
click at [521, 22] on span "Social Media Management" at bounding box center [538, 22] width 101 height 11
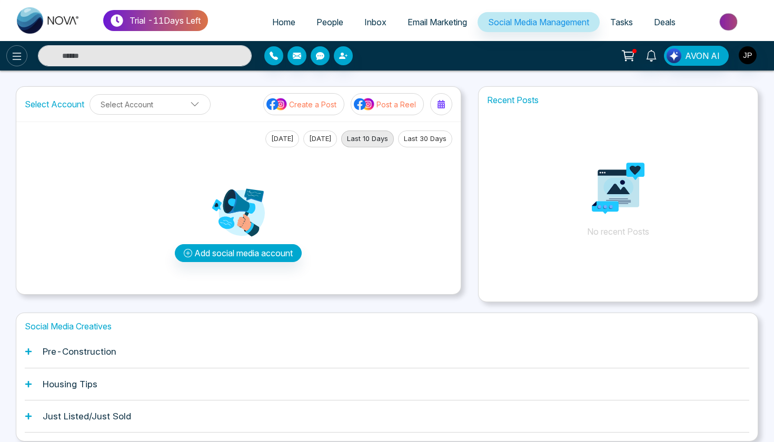
click at [13, 59] on icon at bounding box center [17, 56] width 9 height 7
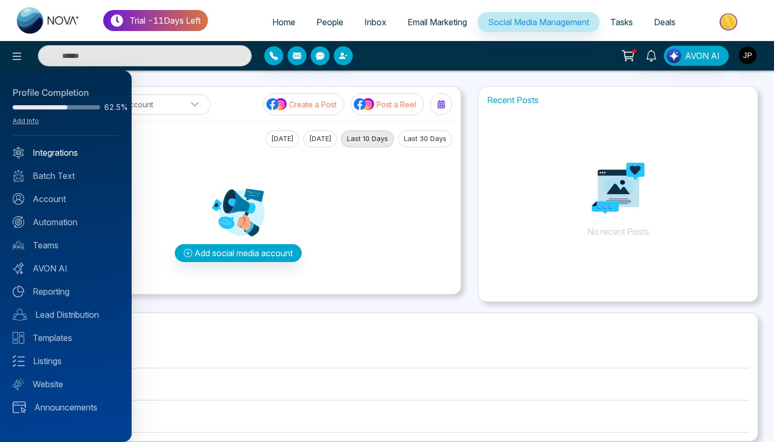
click at [47, 150] on link "Integrations" at bounding box center [66, 152] width 106 height 13
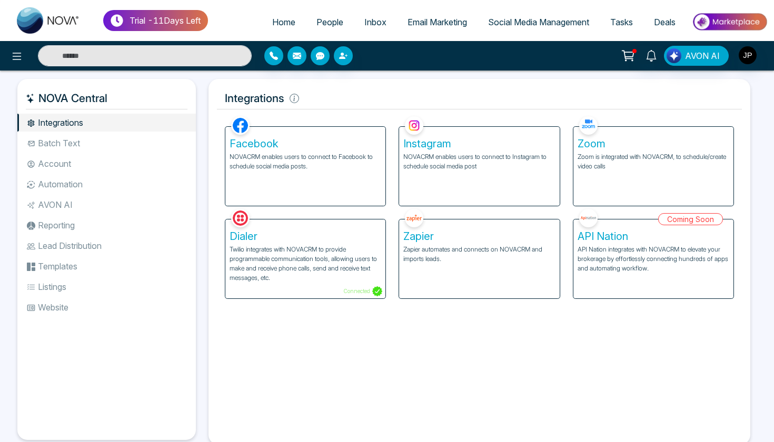
click at [278, 155] on p "NOVACRM enables users to connect to Facebook to schedule social media posts." at bounding box center [306, 161] width 152 height 19
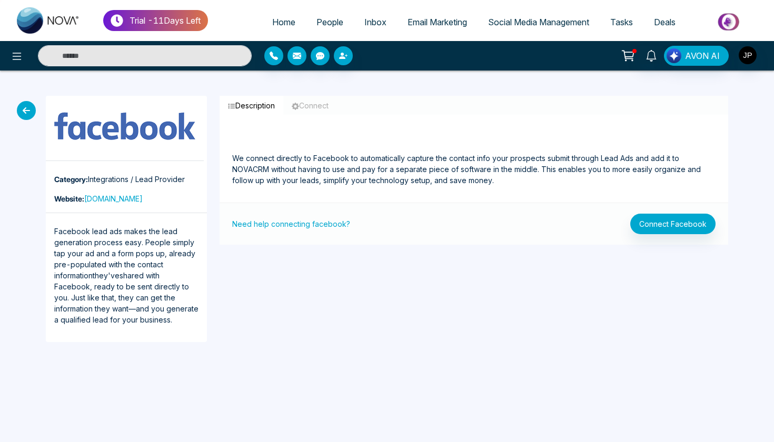
click at [24, 112] on icon at bounding box center [26, 110] width 19 height 19
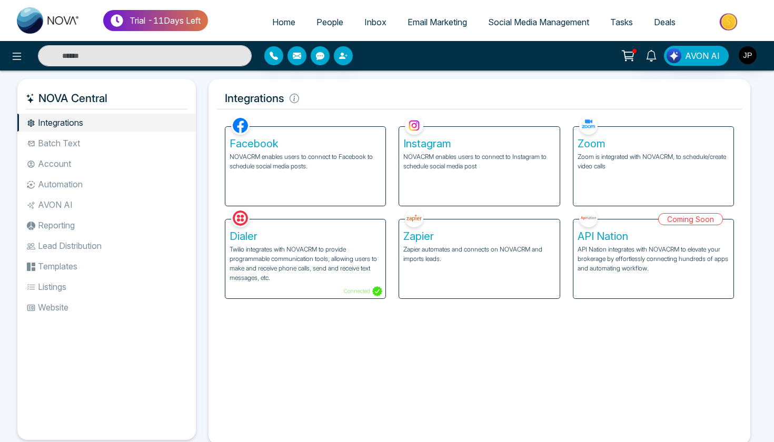
click at [340, 388] on div "Facebook NOVACRM enables users to connect to Facebook to schedule social media …" at bounding box center [479, 275] width 525 height 323
click at [403, 103] on h5 "Integrations" at bounding box center [479, 98] width 525 height 22
click at [82, 225] on li "Reporting" at bounding box center [106, 225] width 179 height 18
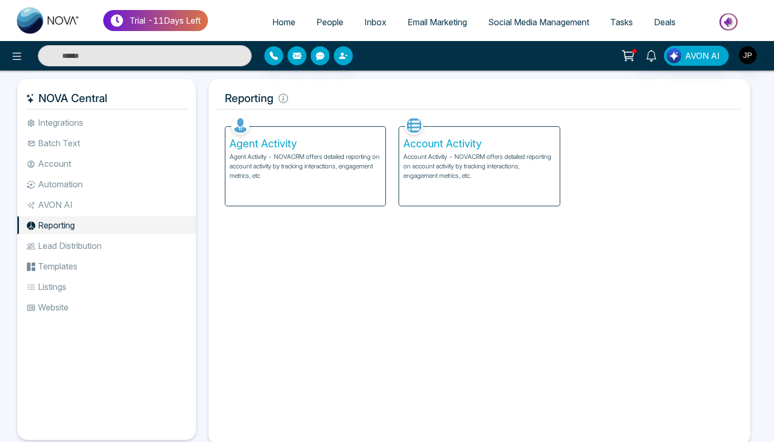
click at [114, 248] on li "Lead Distribution" at bounding box center [106, 246] width 179 height 18
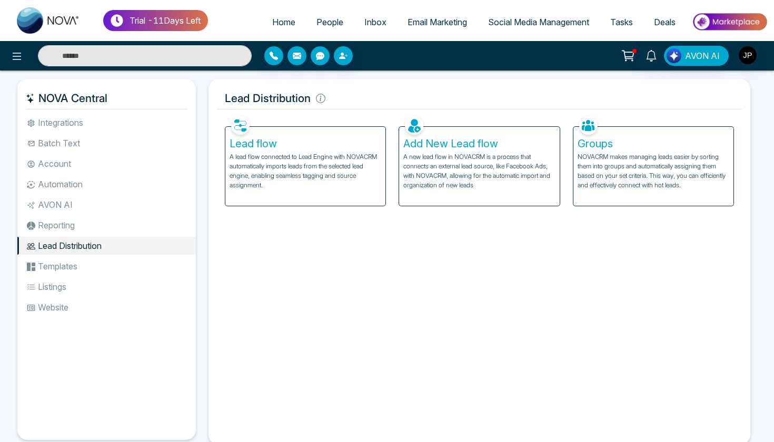
click at [100, 186] on li "Automation" at bounding box center [106, 184] width 179 height 18
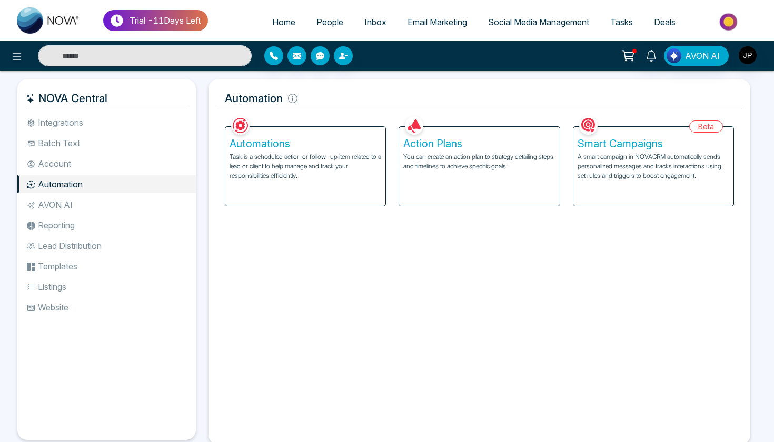
click at [97, 126] on li "Integrations" at bounding box center [106, 123] width 179 height 18
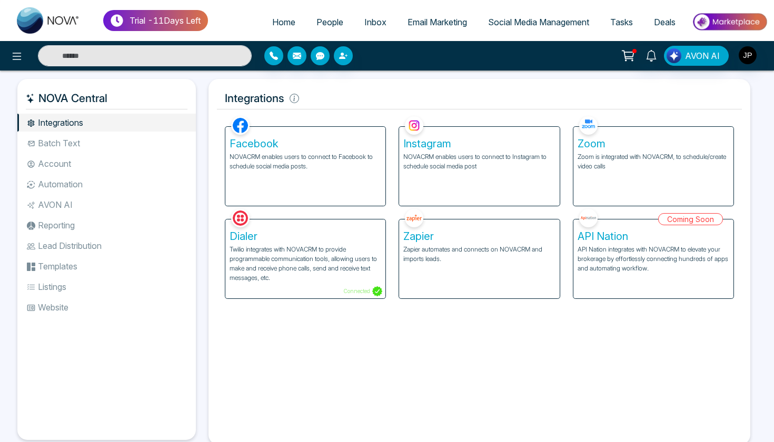
click at [93, 162] on li "Account" at bounding box center [106, 164] width 179 height 18
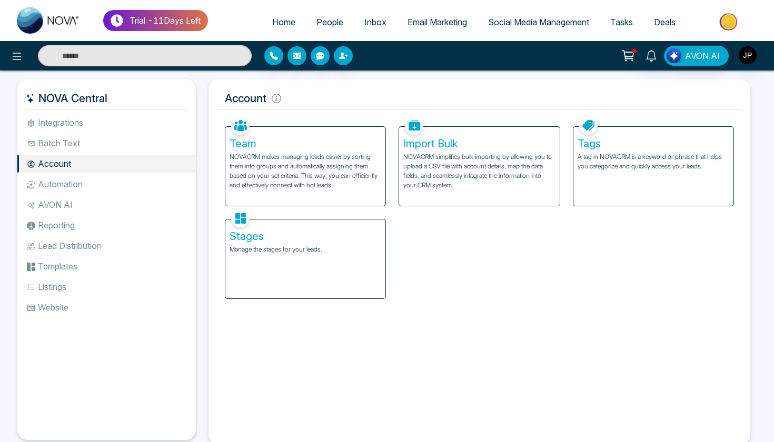
click at [304, 261] on div "Stages Manage the stages for your leads." at bounding box center [305, 259] width 160 height 79
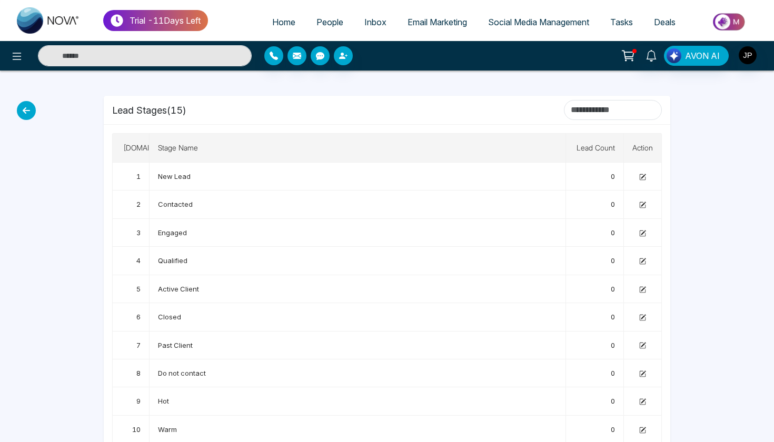
click at [32, 104] on icon at bounding box center [26, 110] width 19 height 19
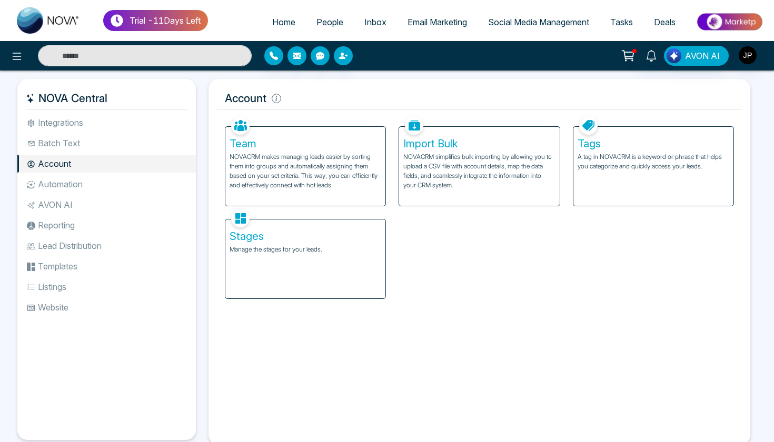
click at [69, 122] on li "Integrations" at bounding box center [106, 123] width 179 height 18
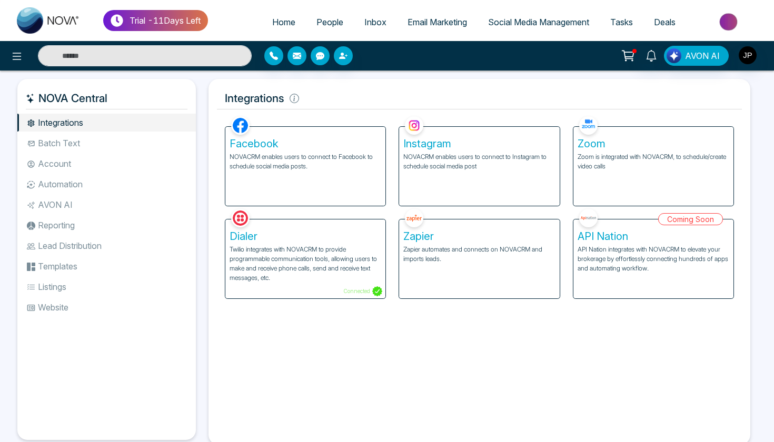
click at [274, 26] on span "Home" at bounding box center [283, 22] width 23 height 11
select select "*"
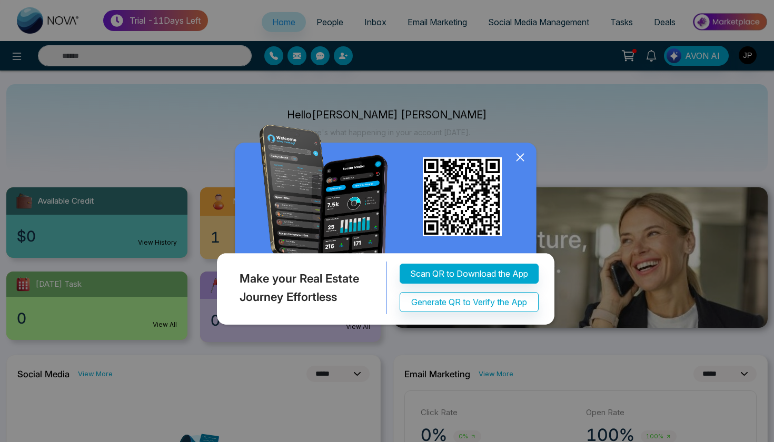
click at [515, 155] on icon at bounding box center [520, 158] width 16 height 16
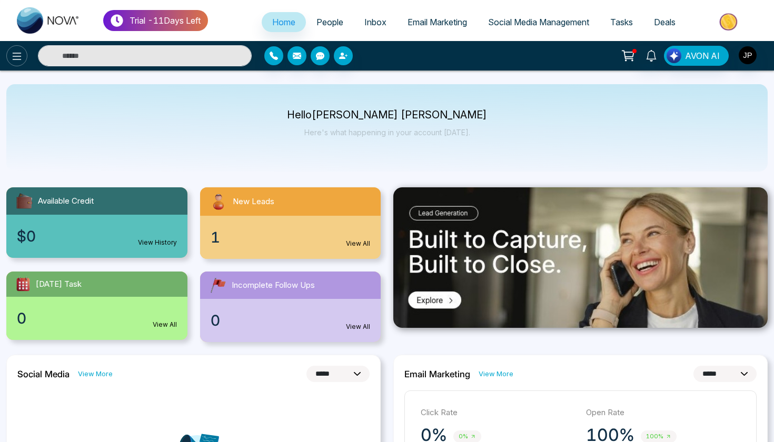
click at [18, 51] on icon at bounding box center [17, 56] width 13 height 13
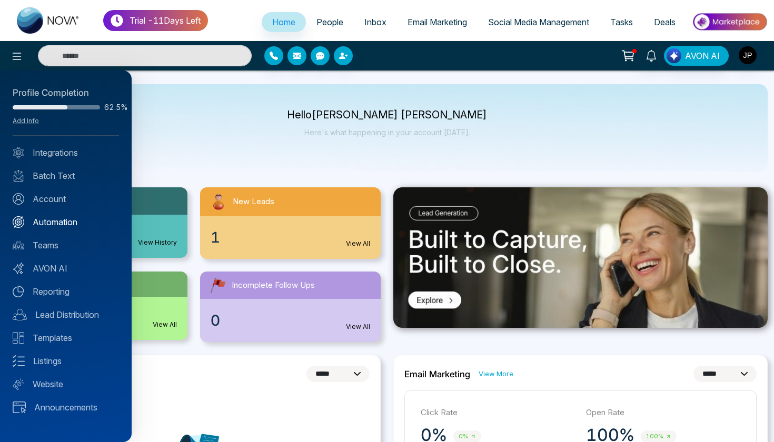
click at [66, 222] on link "Automation" at bounding box center [66, 222] width 106 height 13
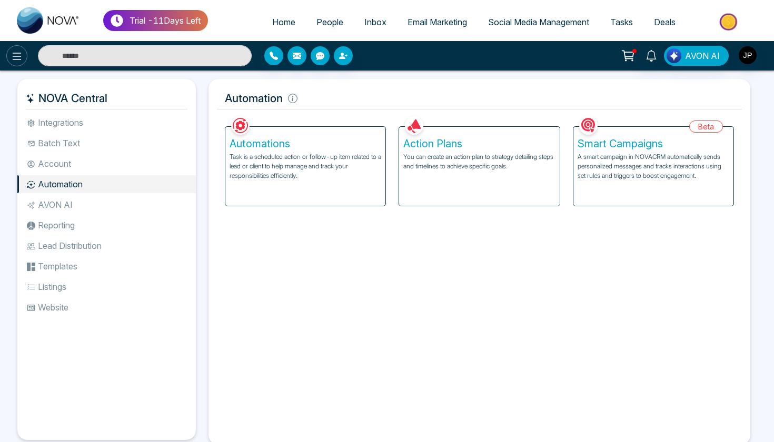
click at [19, 56] on icon at bounding box center [17, 56] width 9 height 7
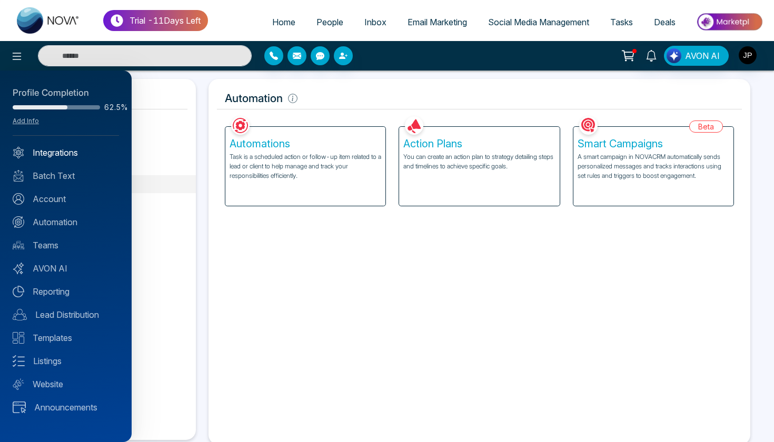
click at [71, 156] on link "Integrations" at bounding box center [66, 152] width 106 height 13
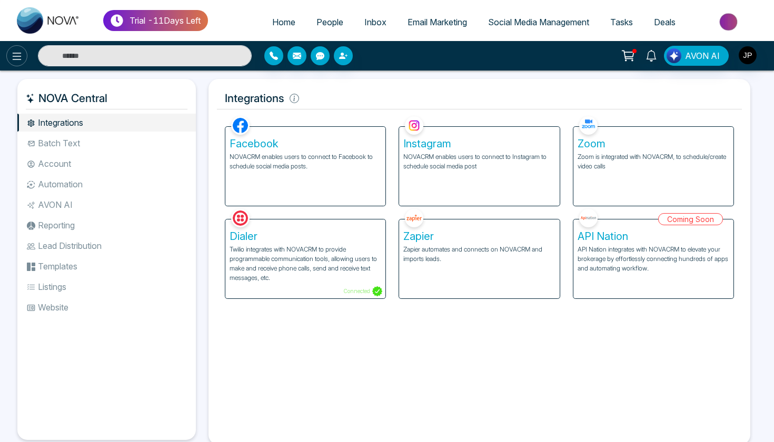
click at [19, 55] on icon at bounding box center [17, 56] width 13 height 13
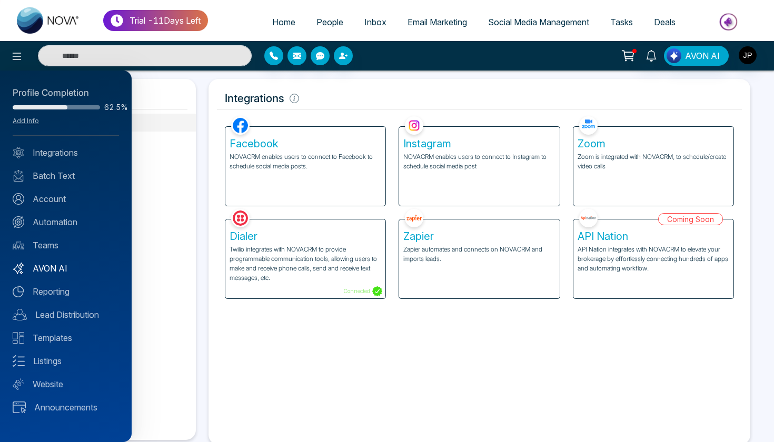
click at [59, 273] on link "AVON AI" at bounding box center [66, 268] width 106 height 13
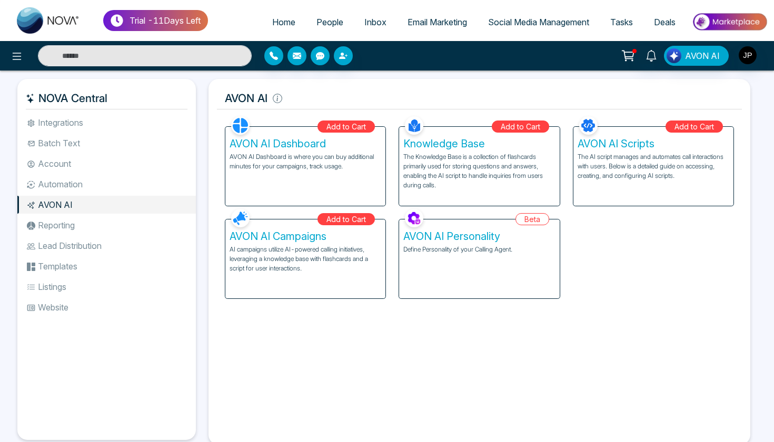
click at [59, 273] on li "Templates" at bounding box center [106, 267] width 179 height 18
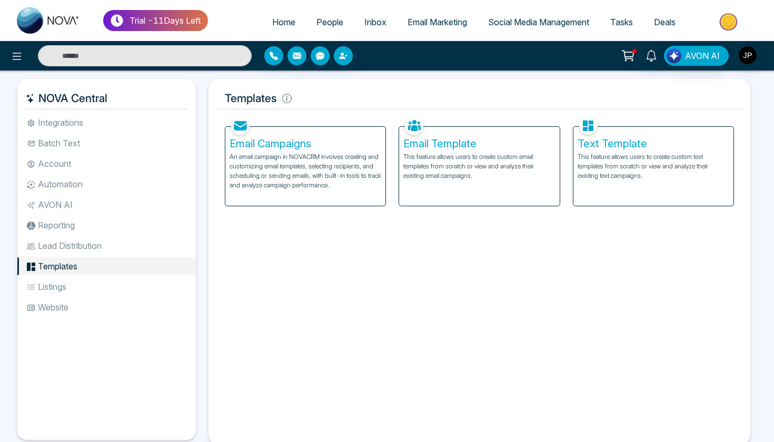
click at [70, 246] on li "Lead Distribution" at bounding box center [106, 246] width 179 height 18
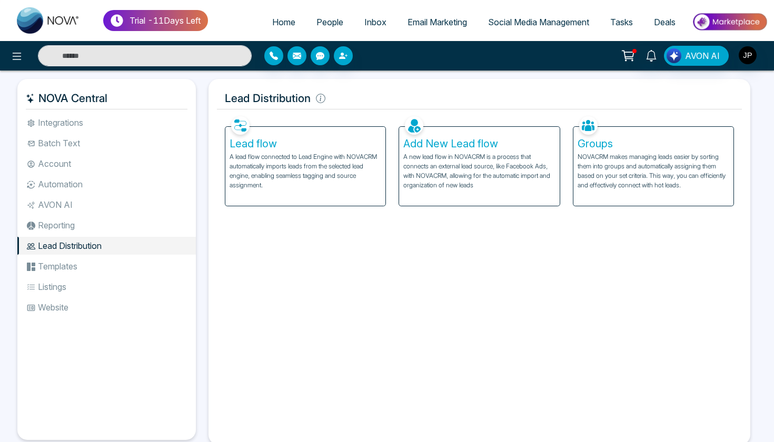
click at [72, 230] on li "Reporting" at bounding box center [106, 225] width 179 height 18
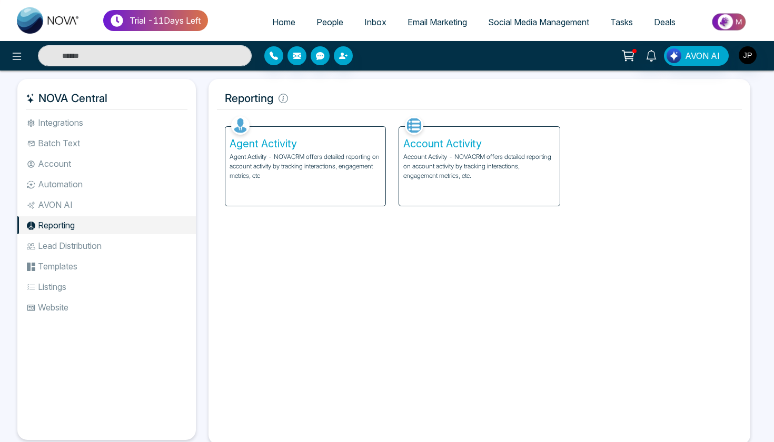
click at [73, 202] on li "AVON AI" at bounding box center [106, 205] width 179 height 18
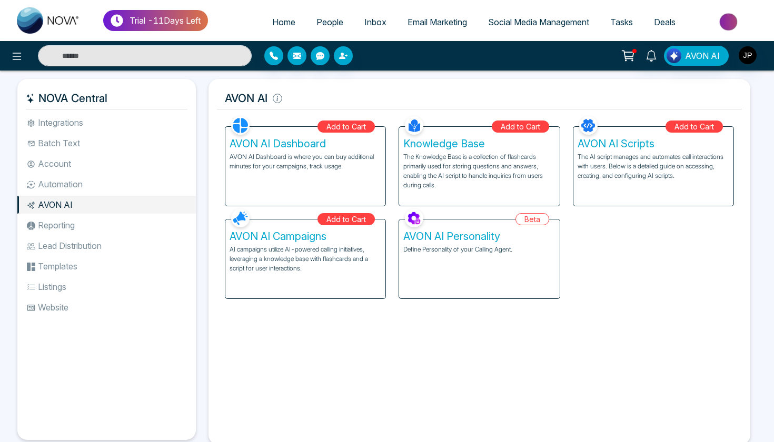
click at [75, 191] on li "Automation" at bounding box center [106, 184] width 179 height 18
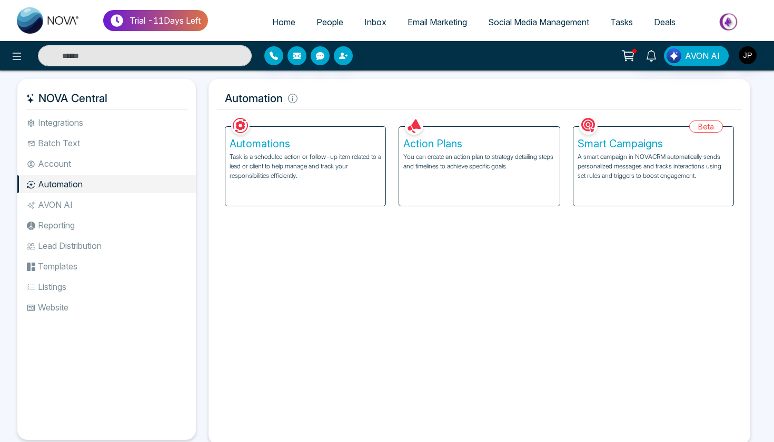
click at [66, 268] on li "Templates" at bounding box center [106, 267] width 179 height 18
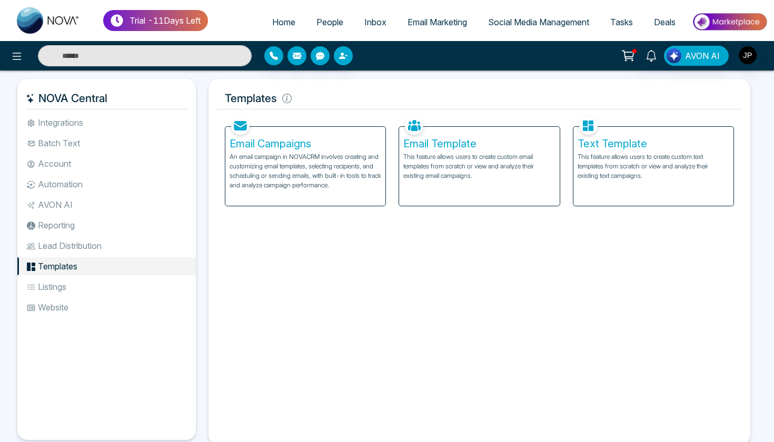
click at [64, 282] on li "Listings" at bounding box center [106, 287] width 179 height 18
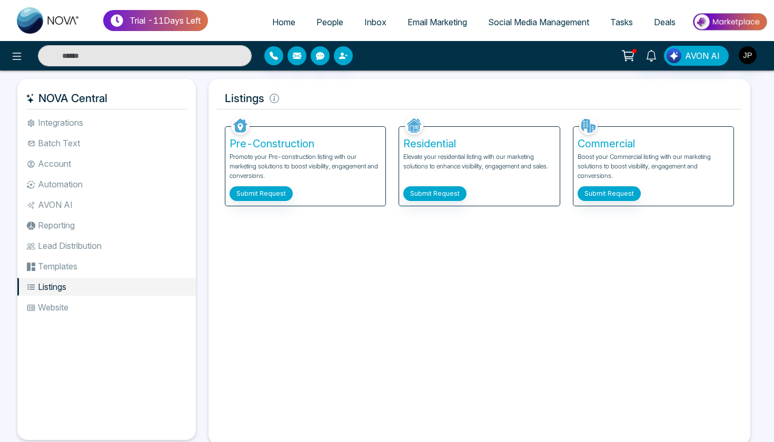
click at [58, 304] on li "Website" at bounding box center [106, 308] width 179 height 18
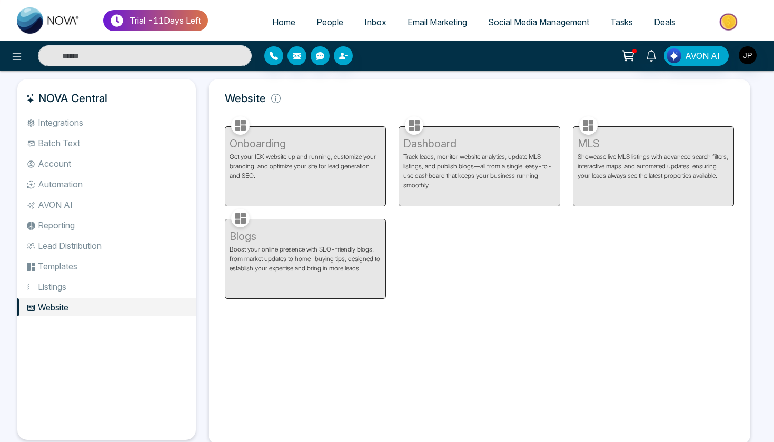
click at [66, 272] on li "Templates" at bounding box center [106, 267] width 179 height 18
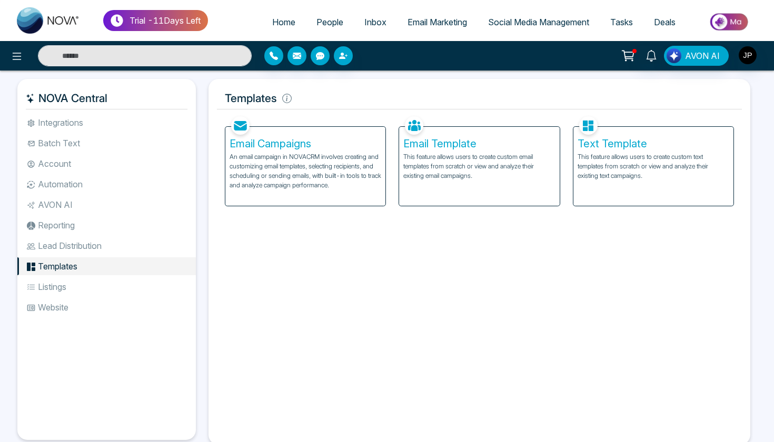
click at [88, 250] on li "Lead Distribution" at bounding box center [106, 246] width 179 height 18
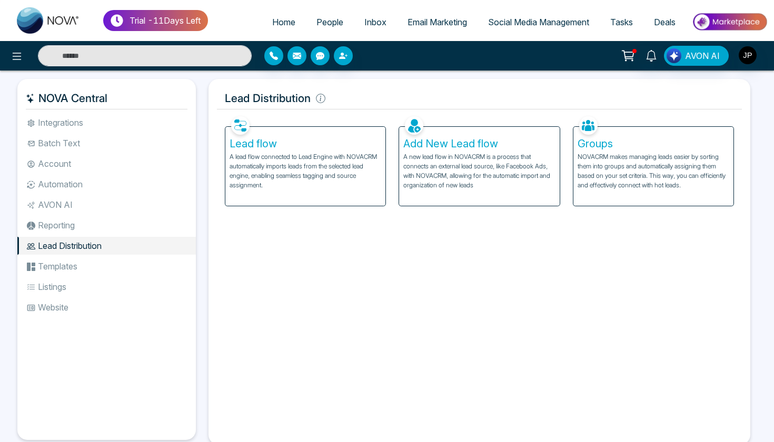
click at [371, 27] on link "Inbox" at bounding box center [375, 22] width 43 height 20
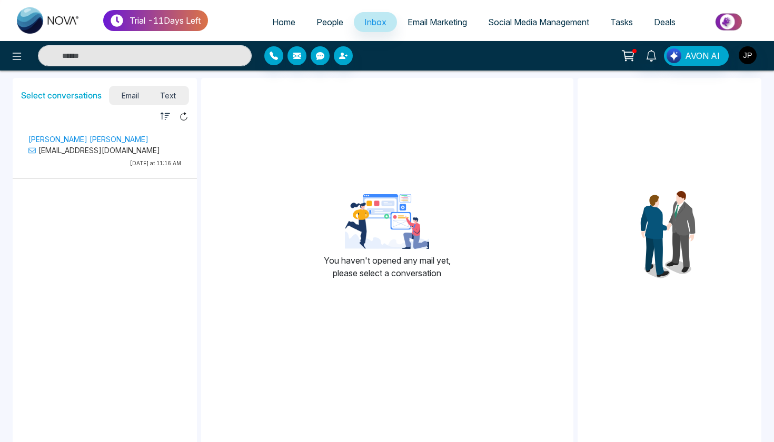
click at [171, 94] on span "Text" at bounding box center [168, 95] width 37 height 14
click at [113, 157] on p "[PHONE_NUMBER]" at bounding box center [104, 154] width 153 height 11
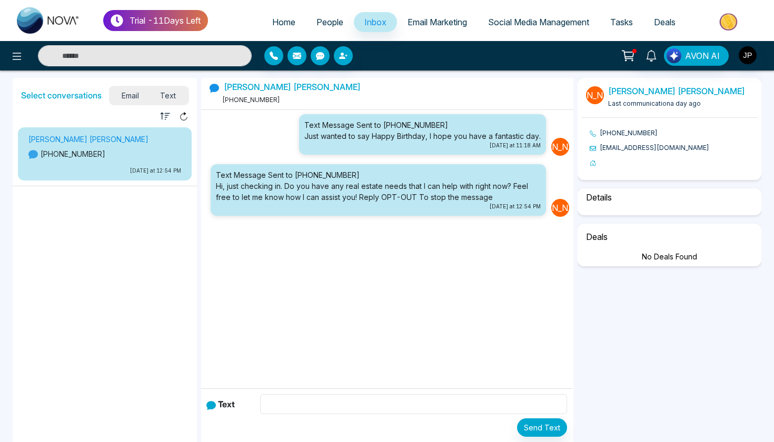
select select "*"
select select "********"
select select "*****"
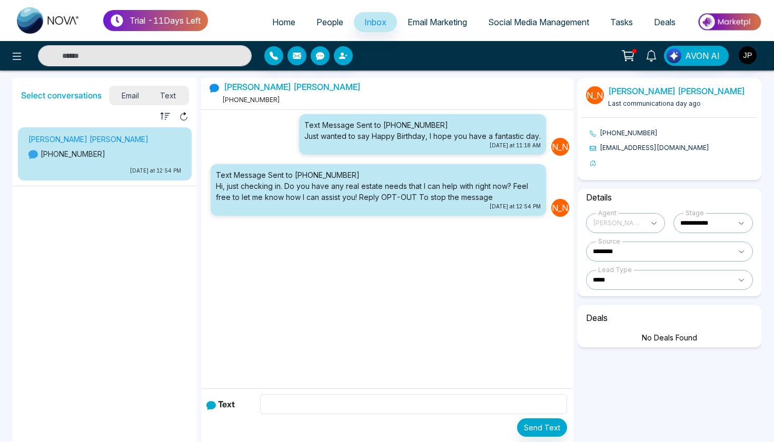
click at [135, 96] on span "Email" at bounding box center [131, 95] width 38 height 14
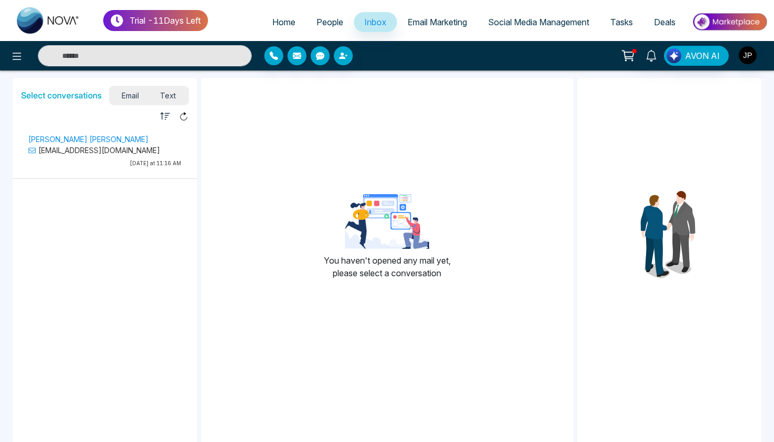
click at [320, 25] on span "People" at bounding box center [330, 22] width 27 height 11
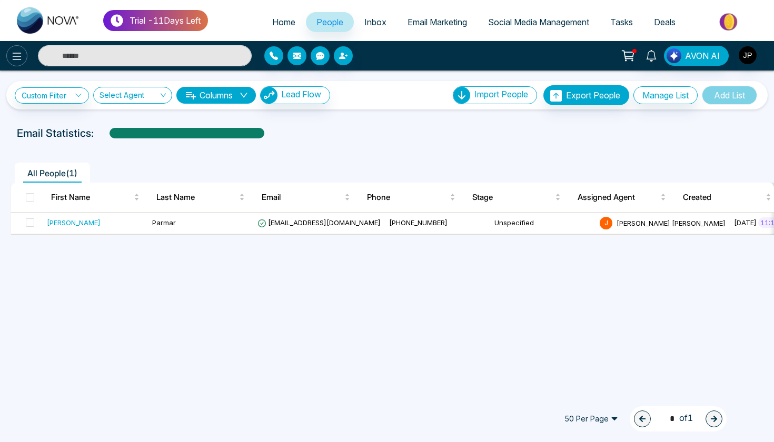
click at [16, 60] on icon at bounding box center [17, 56] width 13 height 13
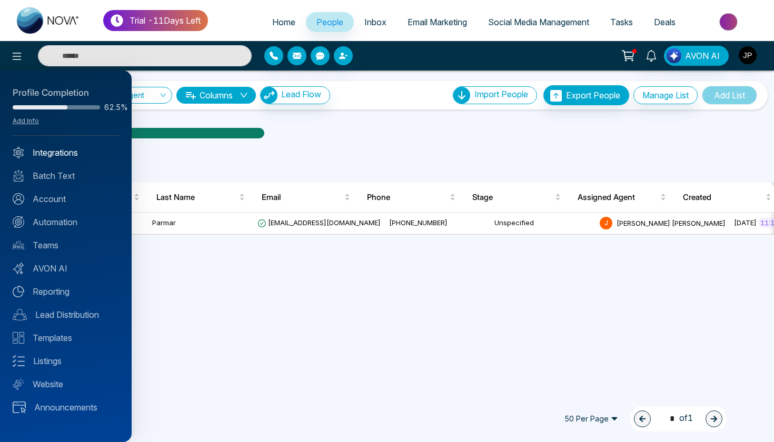
click at [73, 147] on link "Integrations" at bounding box center [66, 152] width 106 height 13
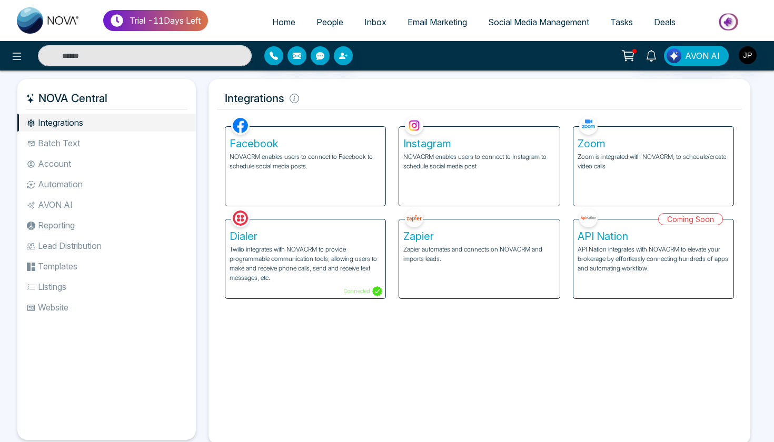
click at [68, 141] on li "Batch Text" at bounding box center [106, 143] width 179 height 18
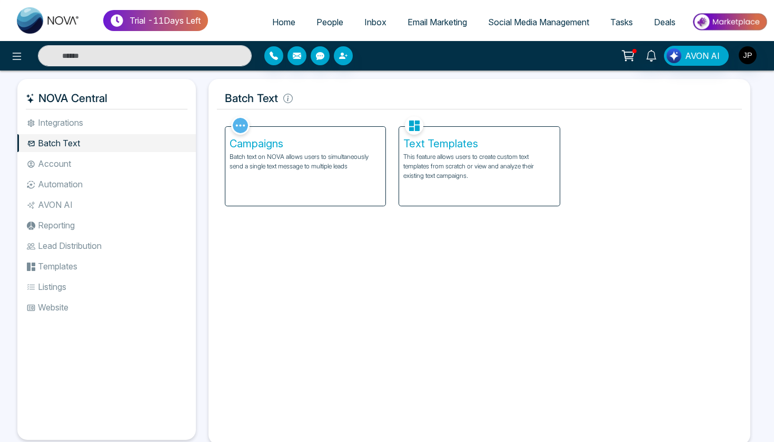
click at [143, 126] on li "Integrations" at bounding box center [106, 123] width 179 height 18
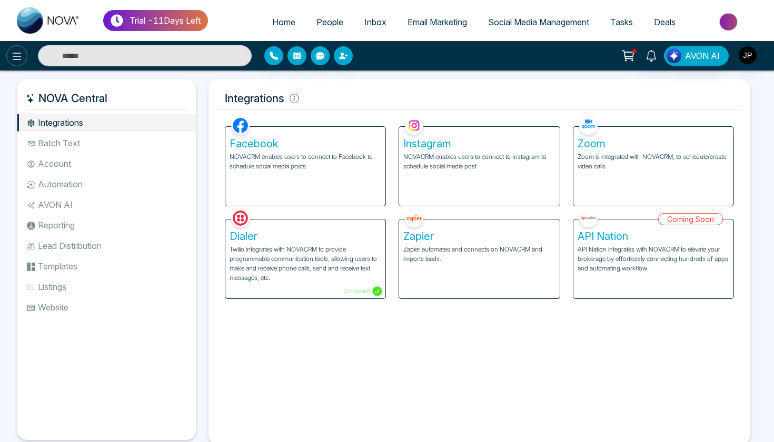
click at [21, 60] on icon at bounding box center [17, 56] width 9 height 7
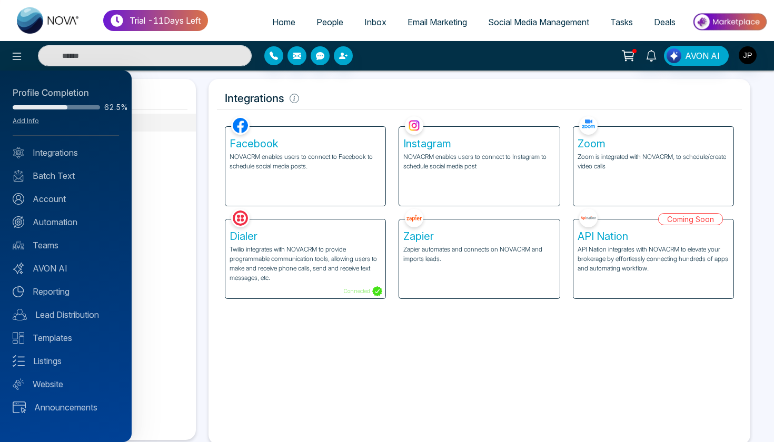
click at [274, 375] on div at bounding box center [387, 221] width 774 height 442
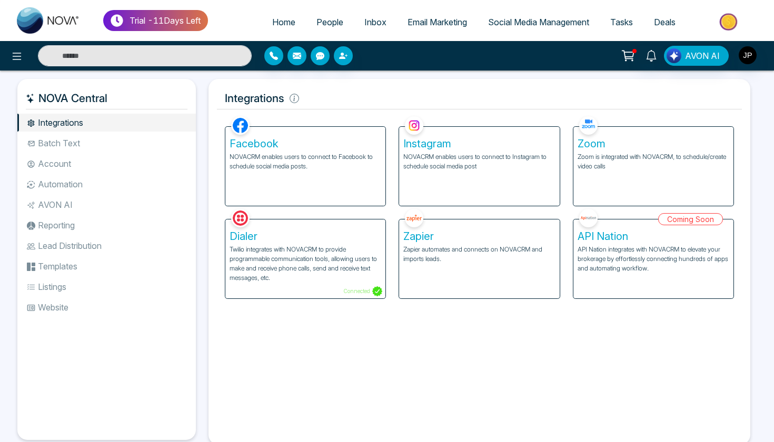
click at [424, 32] on link "Email Marketing" at bounding box center [437, 22] width 81 height 20
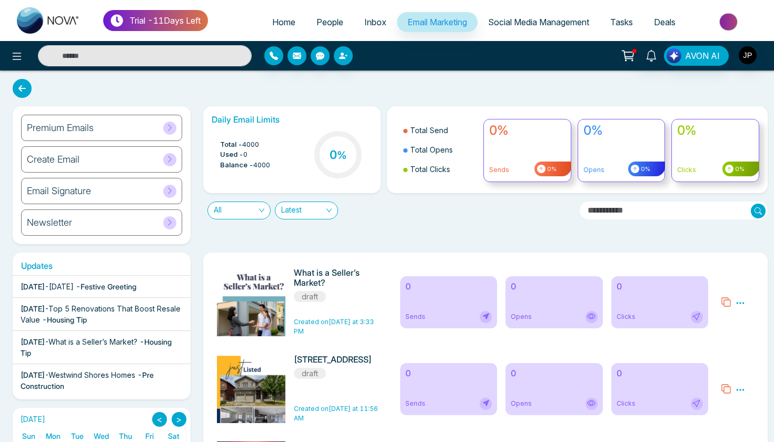
click at [500, 29] on link "Social Media Management" at bounding box center [539, 22] width 122 height 20
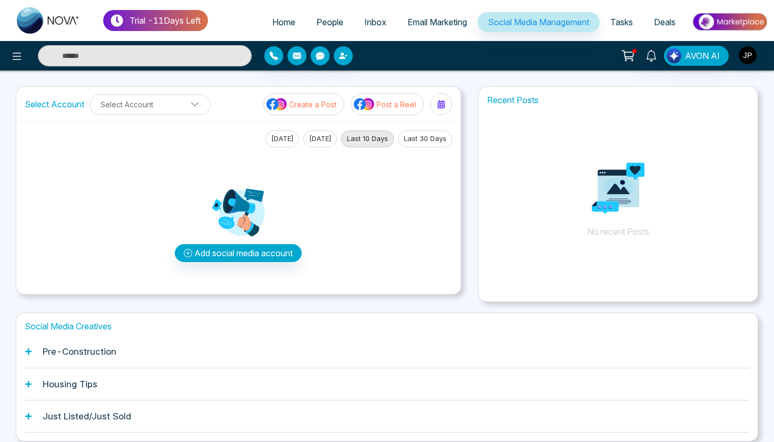
click at [78, 355] on h1 "Pre-Construction" at bounding box center [80, 352] width 74 height 11
click at [429, 16] on link "Email Marketing" at bounding box center [437, 22] width 81 height 20
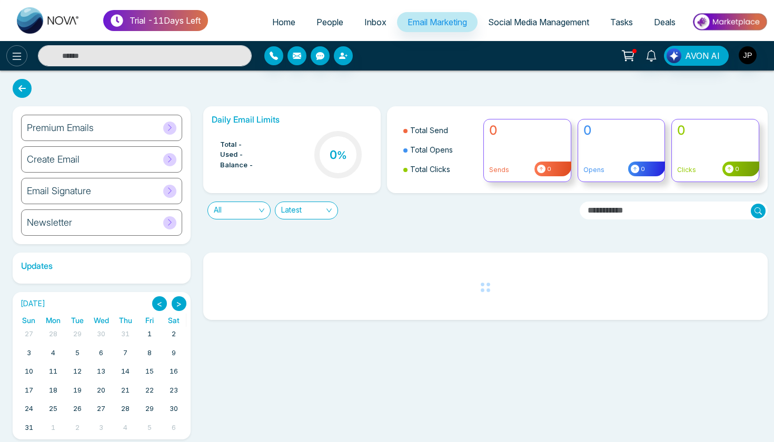
click at [9, 54] on button at bounding box center [16, 55] width 21 height 21
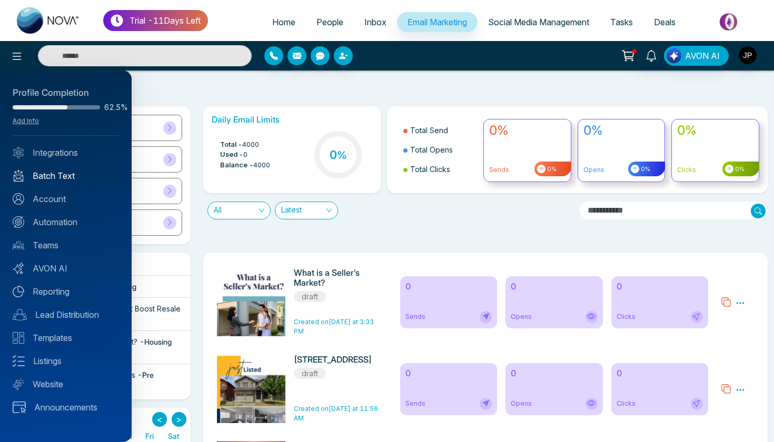
click at [53, 181] on link "Batch Text" at bounding box center [66, 176] width 106 height 13
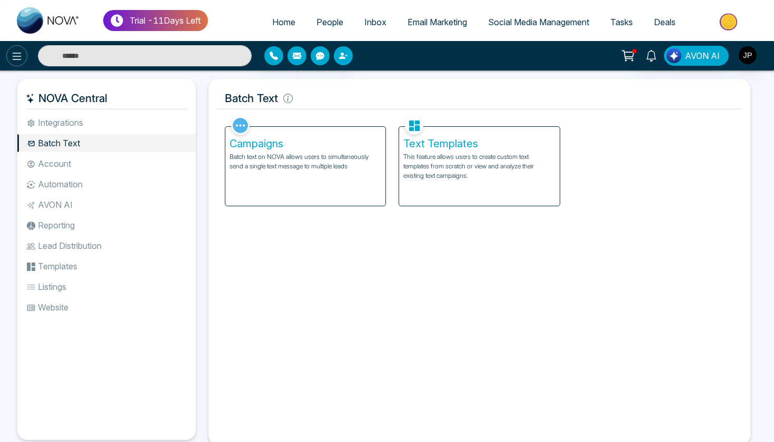
click at [17, 58] on icon at bounding box center [17, 56] width 13 height 13
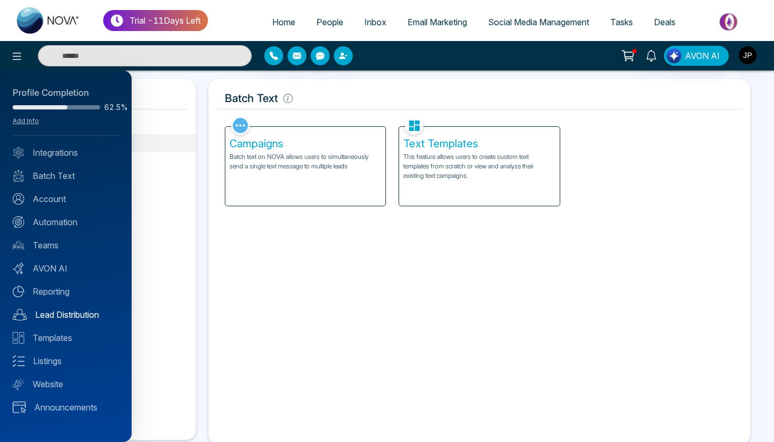
click at [57, 318] on link "Lead Distribution" at bounding box center [66, 315] width 106 height 13
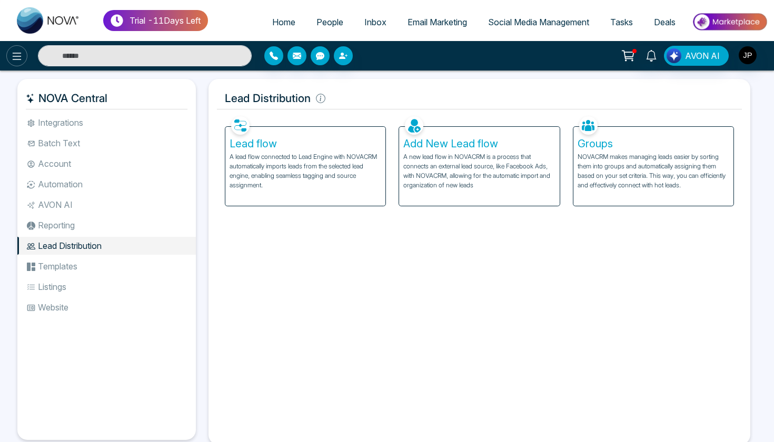
click at [18, 56] on icon at bounding box center [17, 56] width 9 height 7
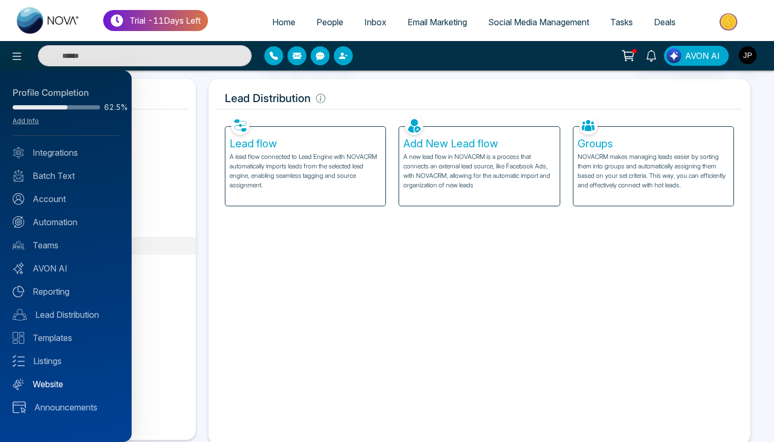
click at [45, 384] on link "Website" at bounding box center [66, 384] width 106 height 13
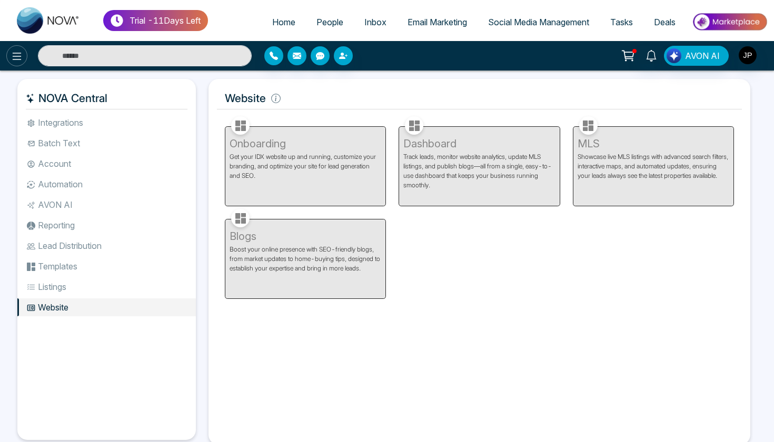
click at [16, 57] on icon at bounding box center [17, 56] width 13 height 13
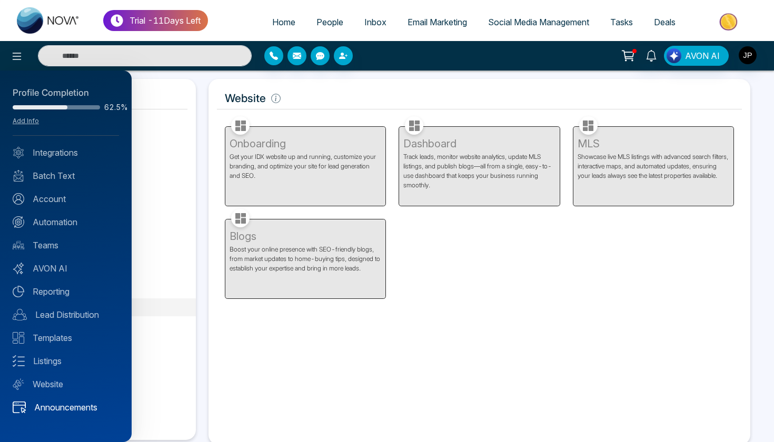
click at [42, 404] on link "Announcements" at bounding box center [66, 407] width 106 height 13
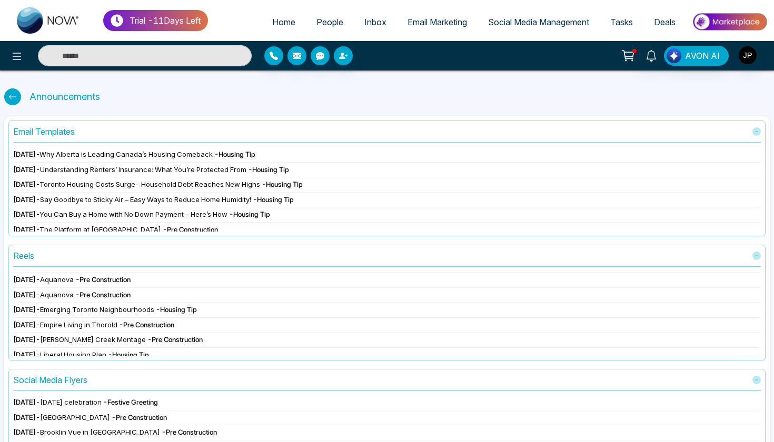
scroll to position [418, 0]
click at [18, 60] on icon at bounding box center [17, 56] width 13 height 13
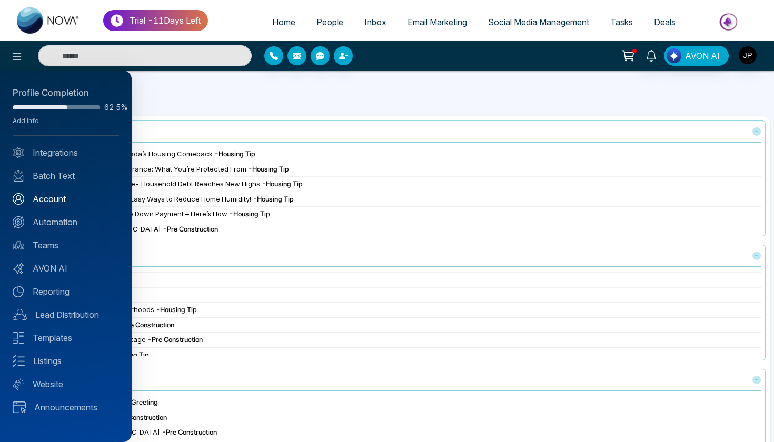
click at [54, 201] on link "Account" at bounding box center [66, 199] width 106 height 13
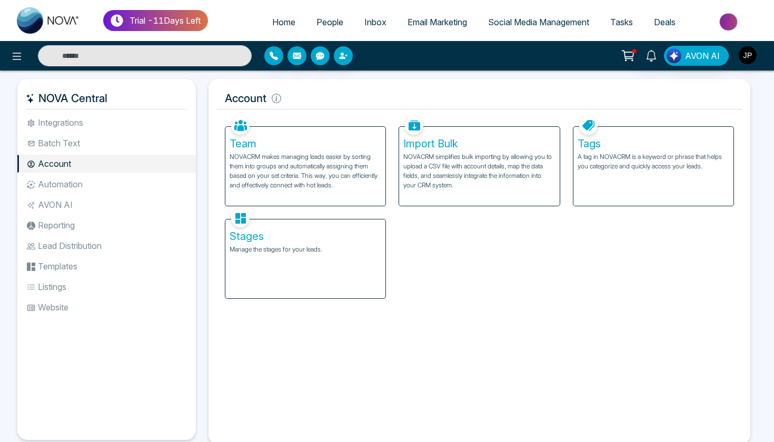
click at [625, 193] on div "Tags A tag in NOVACRM is a keyword or phrase that helps you categorize and quic…" at bounding box center [653, 166] width 160 height 79
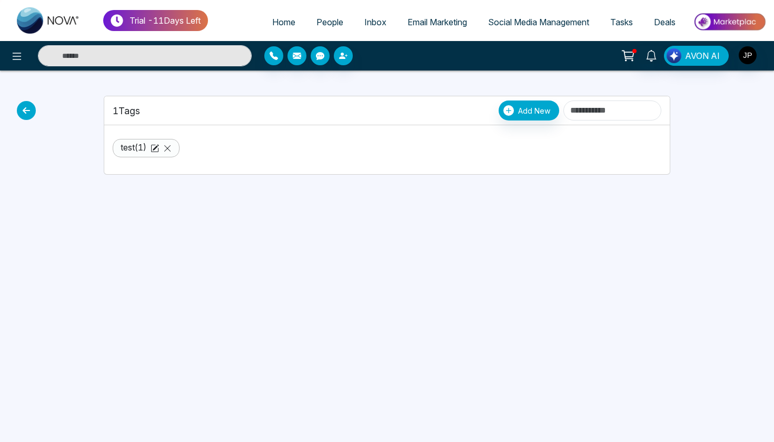
click at [31, 116] on icon at bounding box center [26, 110] width 19 height 19
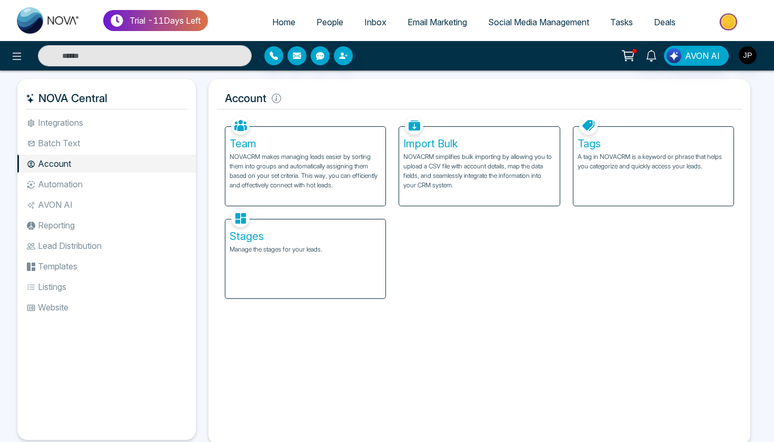
click at [103, 131] on li "Integrations" at bounding box center [106, 123] width 179 height 18
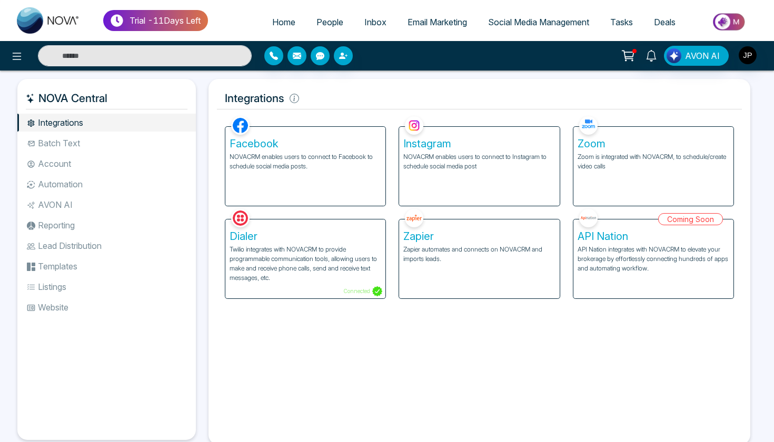
click at [277, 27] on span "Home" at bounding box center [283, 22] width 23 height 11
select select "*"
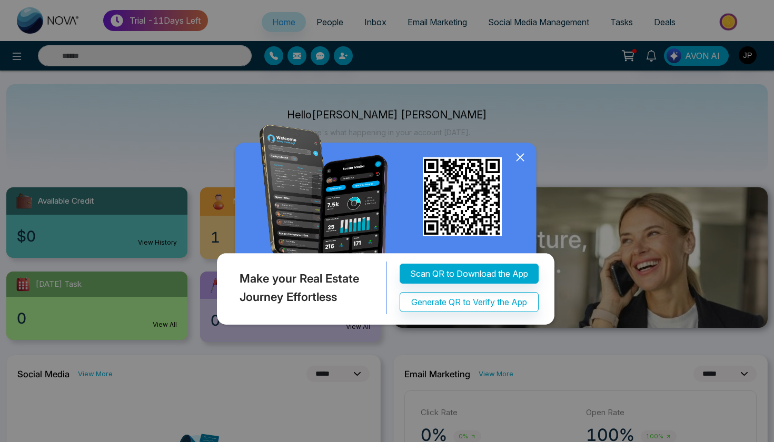
scroll to position [12, 0]
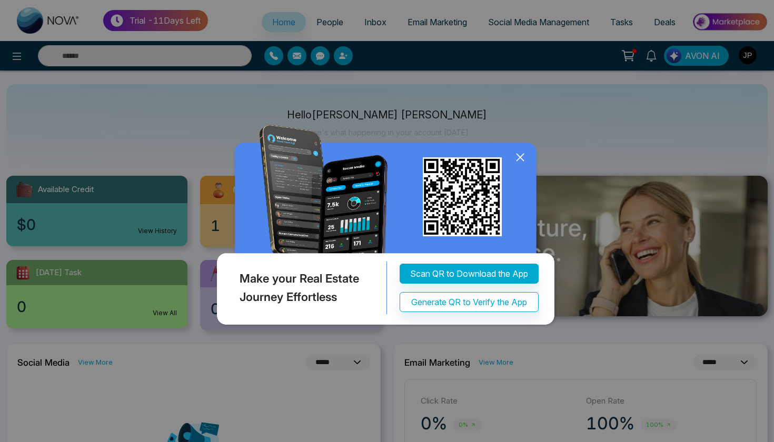
click at [515, 163] on icon at bounding box center [520, 158] width 16 height 16
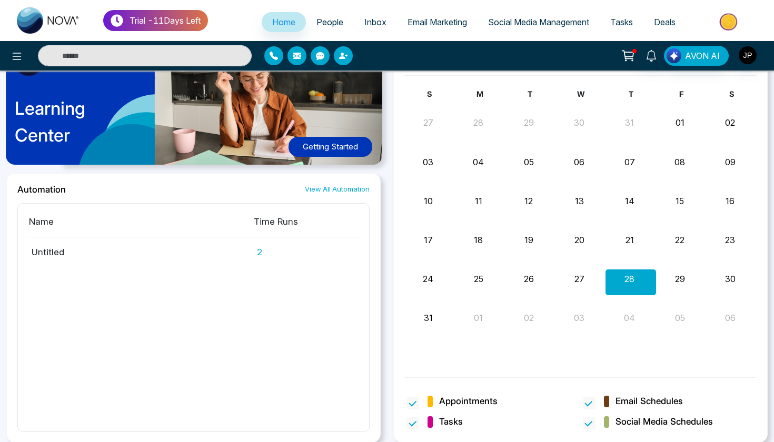
scroll to position [554, 0]
click at [680, 283] on button "29" at bounding box center [680, 279] width 10 height 13
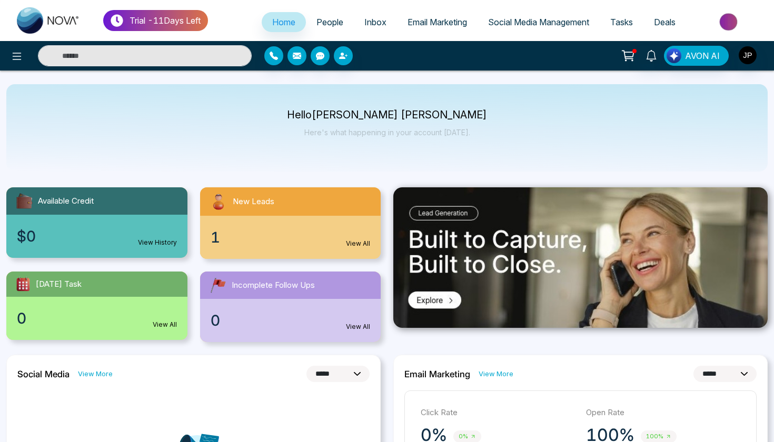
scroll to position [0, 0]
click at [492, 29] on link "Social Media Management" at bounding box center [539, 22] width 122 height 20
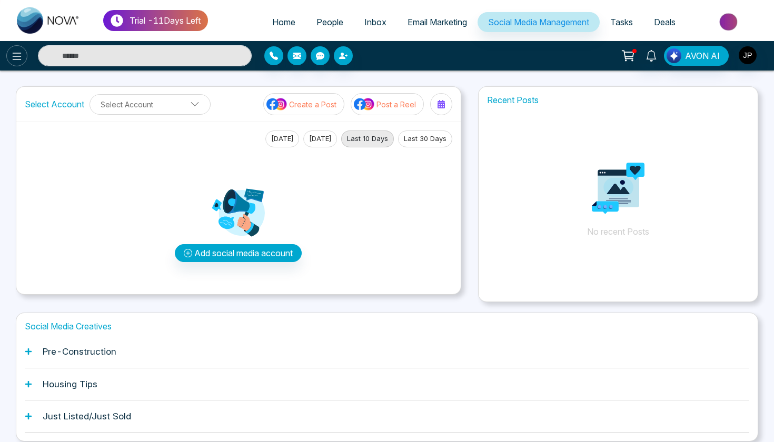
click at [17, 62] on icon at bounding box center [17, 56] width 13 height 13
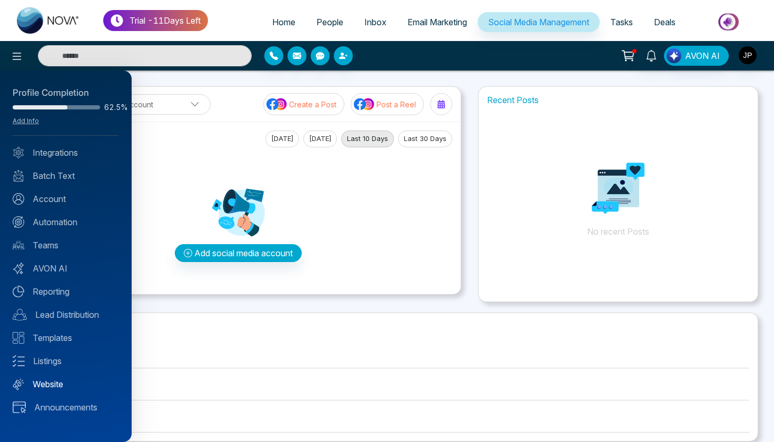
click at [38, 385] on link "Website" at bounding box center [66, 384] width 106 height 13
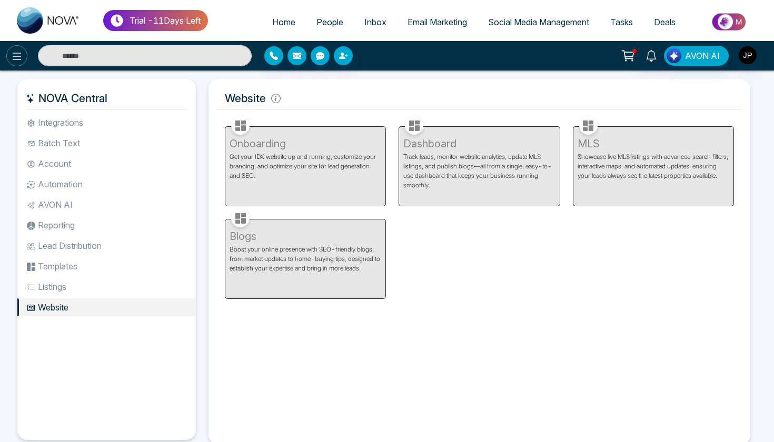
click at [21, 62] on icon at bounding box center [17, 56] width 13 height 13
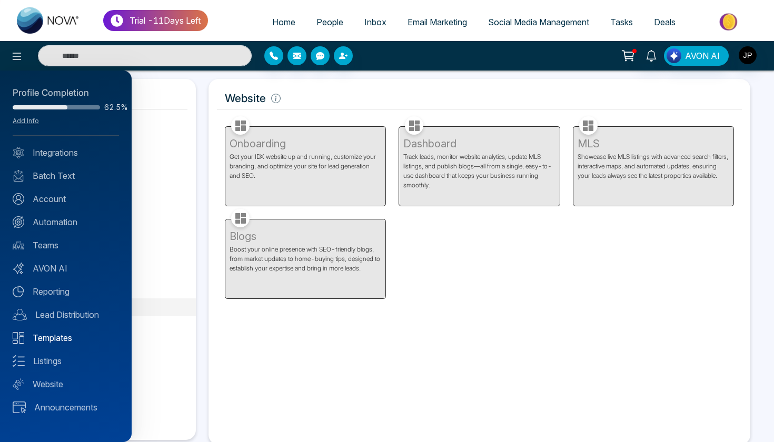
click at [57, 343] on link "Templates" at bounding box center [66, 338] width 106 height 13
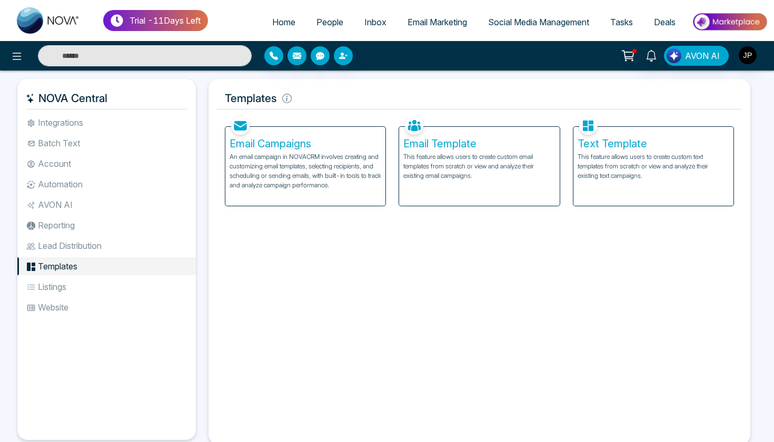
click at [76, 253] on li "Lead Distribution" at bounding box center [106, 246] width 179 height 18
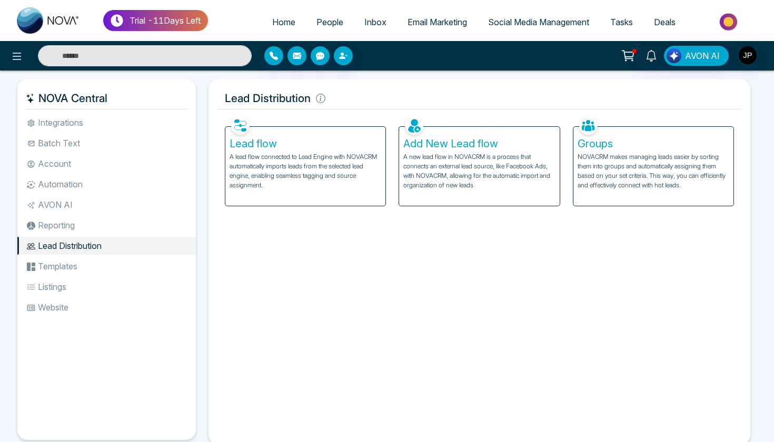
click at [83, 231] on li "Reporting" at bounding box center [106, 225] width 179 height 18
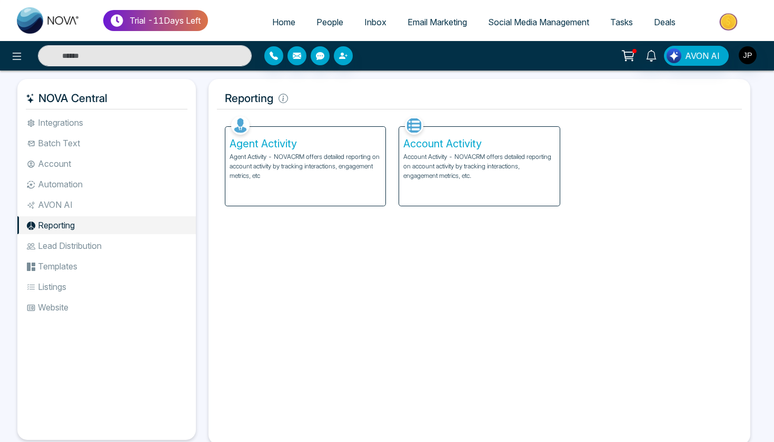
click at [82, 209] on li "AVON AI" at bounding box center [106, 205] width 179 height 18
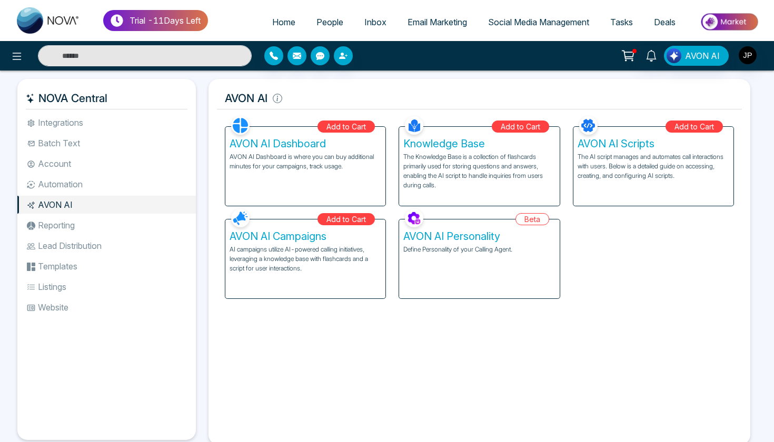
click at [90, 194] on ul "Integrations Batch Text Account Automation AVON AI Reporting Lead Distribution …" at bounding box center [106, 269] width 179 height 310
click at [87, 189] on li "Automation" at bounding box center [106, 184] width 179 height 18
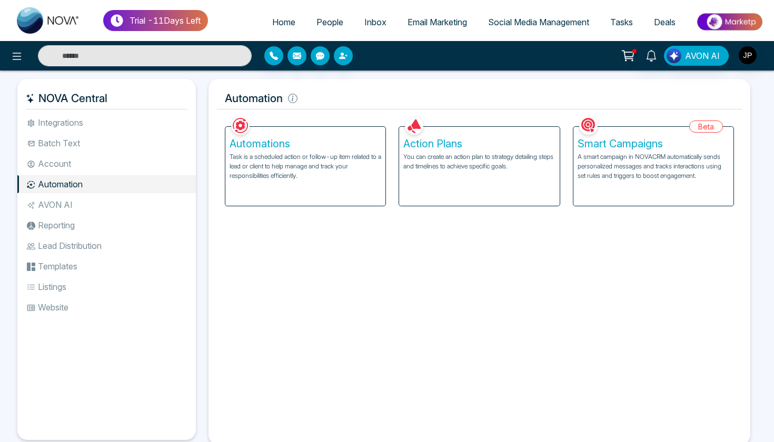
click at [88, 171] on li "Account" at bounding box center [106, 164] width 179 height 18
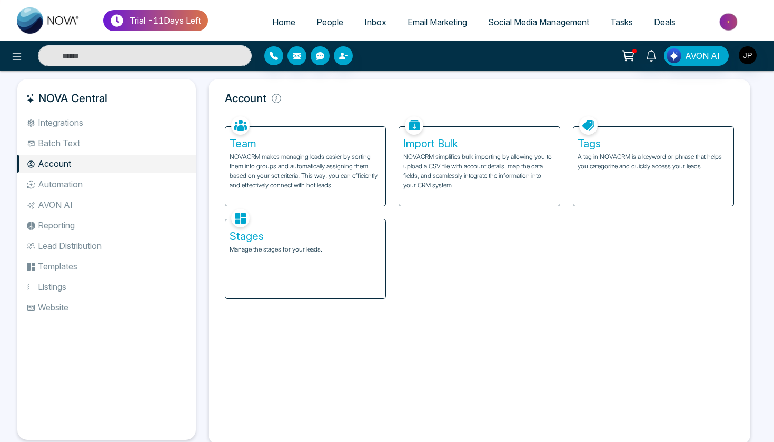
click at [93, 153] on ul "Integrations Batch Text Account Automation AVON AI Reporting Lead Distribution …" at bounding box center [106, 269] width 179 height 310
click at [92, 147] on li "Batch Text" at bounding box center [106, 143] width 179 height 18
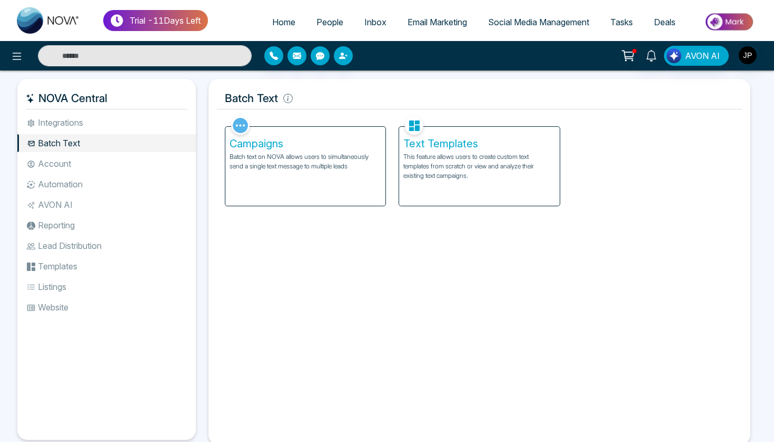
click at [93, 123] on li "Integrations" at bounding box center [106, 123] width 179 height 18
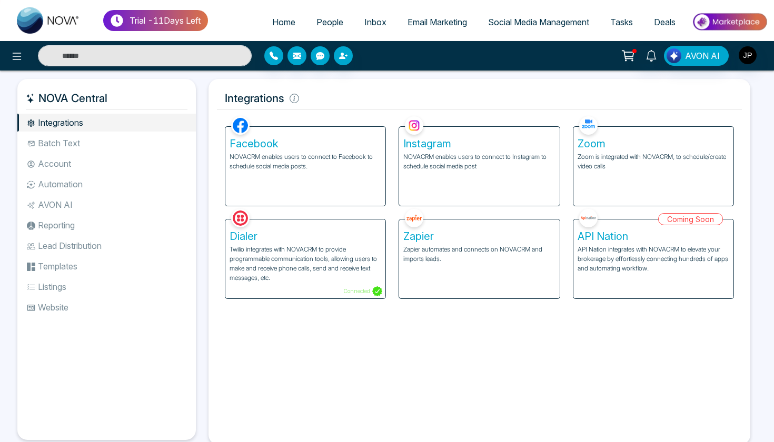
scroll to position [1, 0]
click at [72, 199] on li "AVON AI" at bounding box center [106, 204] width 179 height 18
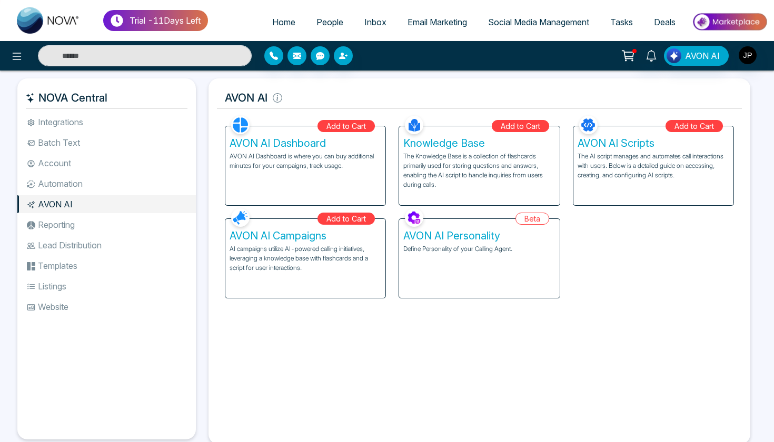
click at [69, 226] on li "Reporting" at bounding box center [106, 225] width 179 height 18
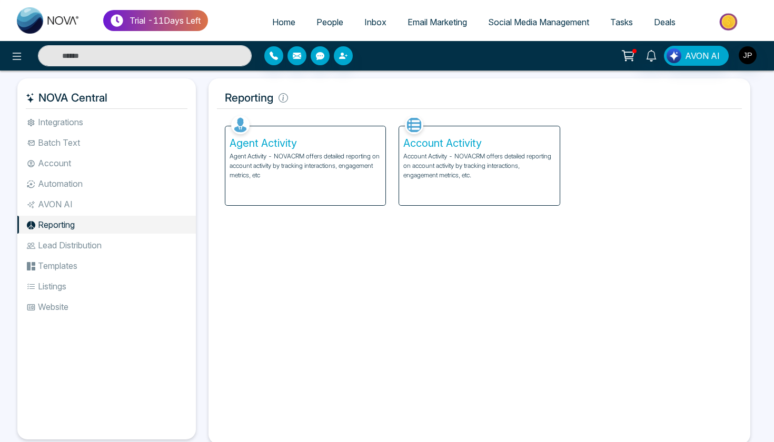
click at [95, 246] on li "Lead Distribution" at bounding box center [106, 245] width 179 height 18
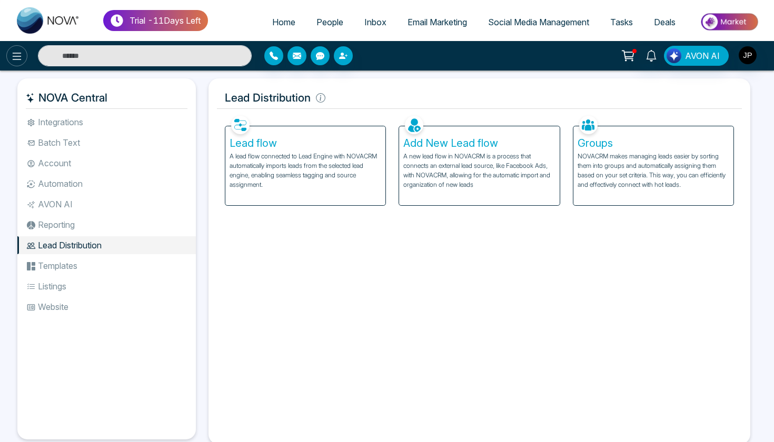
click at [13, 58] on icon at bounding box center [17, 56] width 13 height 13
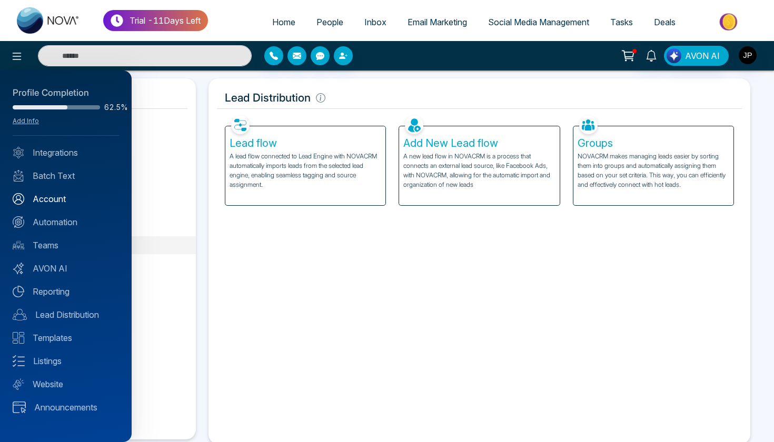
click at [75, 199] on link "Account" at bounding box center [66, 199] width 106 height 13
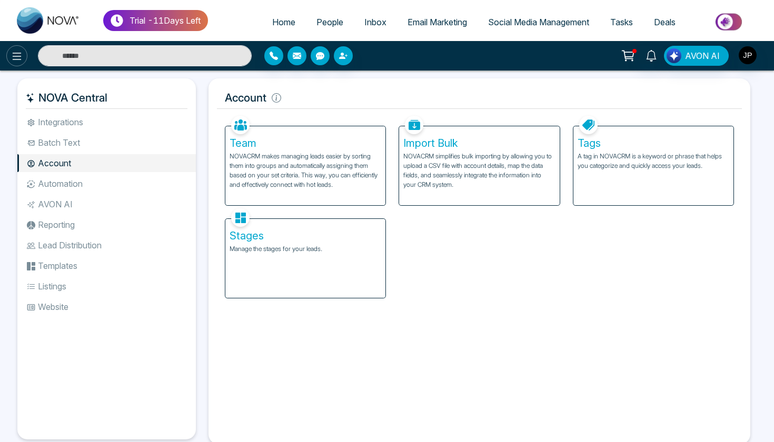
click at [11, 58] on icon at bounding box center [17, 56] width 13 height 13
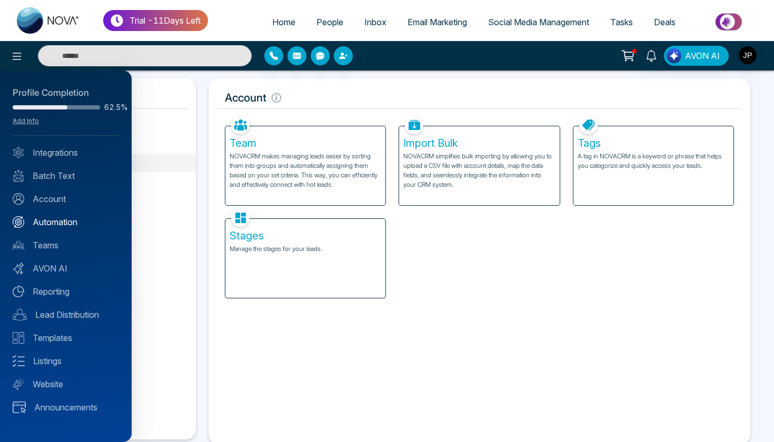
click at [48, 223] on link "Automation" at bounding box center [66, 222] width 106 height 13
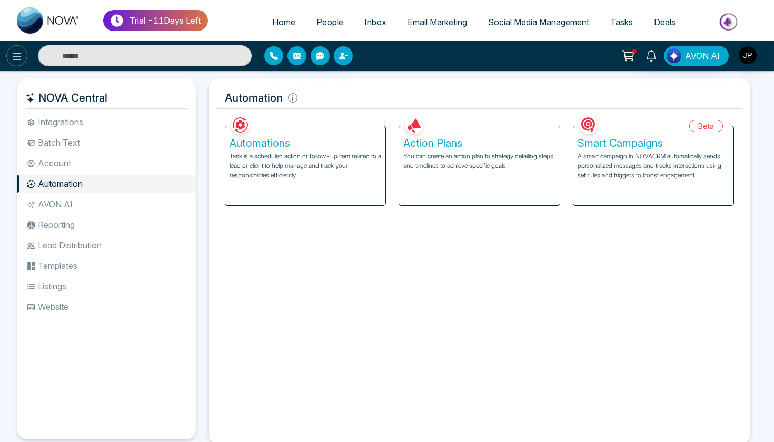
click at [13, 59] on icon at bounding box center [17, 56] width 9 height 7
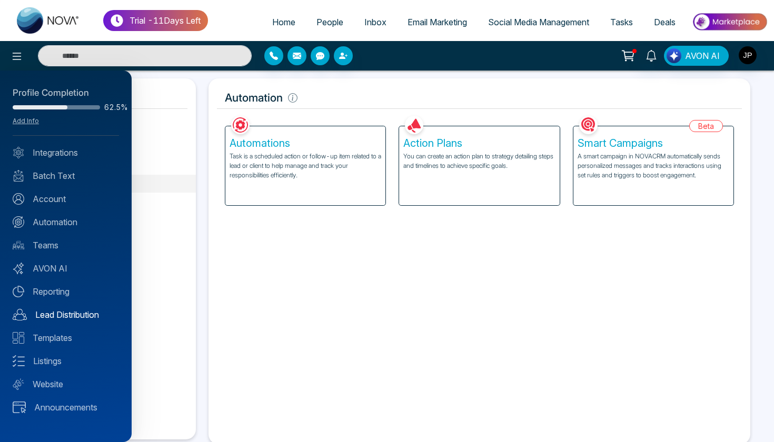
click at [68, 311] on link "Lead Distribution" at bounding box center [66, 315] width 106 height 13
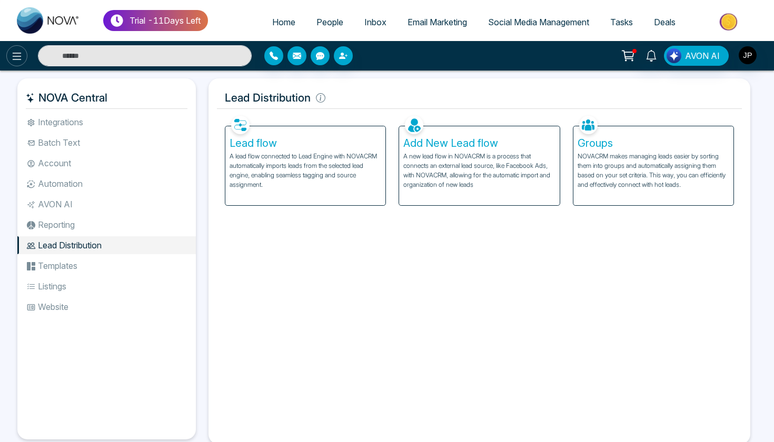
click at [20, 56] on icon at bounding box center [17, 56] width 9 height 7
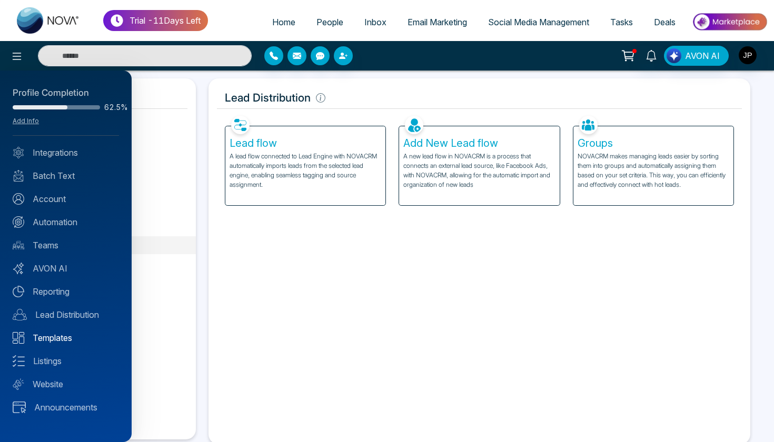
click at [76, 343] on link "Templates" at bounding box center [66, 338] width 106 height 13
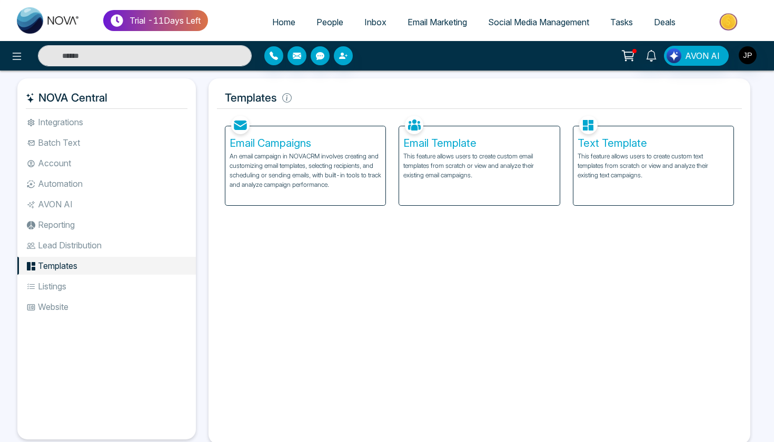
click at [319, 27] on span "People" at bounding box center [330, 22] width 27 height 11
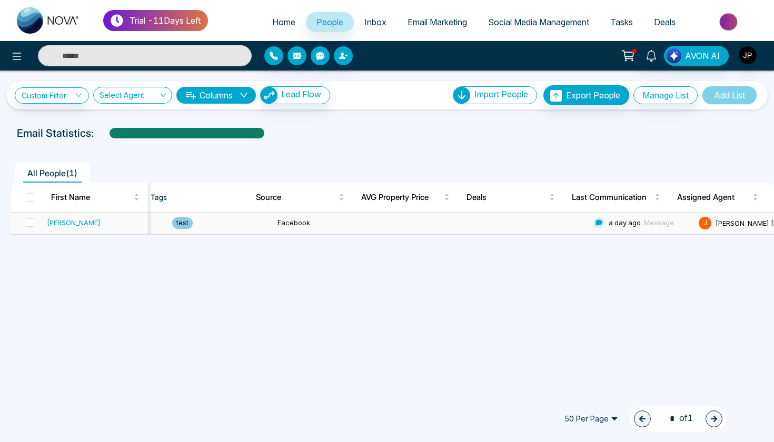
scroll to position [0, 427]
click at [321, 96] on span "Lead Flow" at bounding box center [301, 94] width 40 height 11
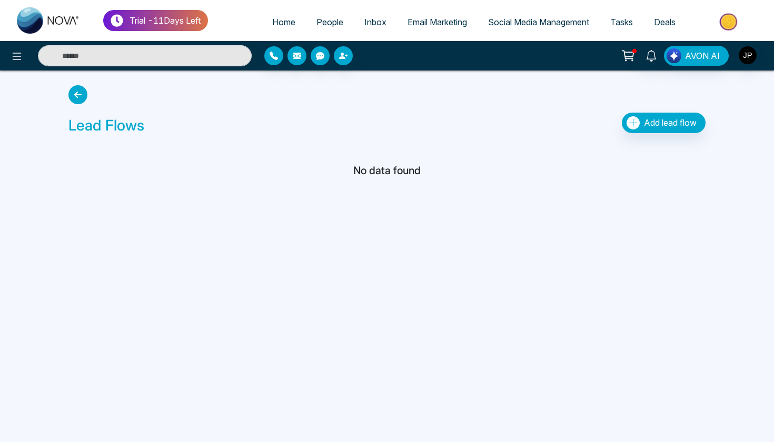
click at [633, 124] on icon "button" at bounding box center [633, 122] width 13 height 13
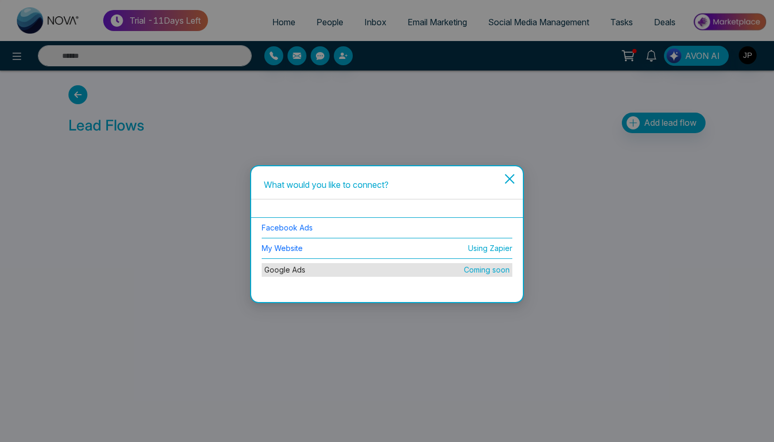
click at [509, 184] on icon "close" at bounding box center [509, 179] width 13 height 13
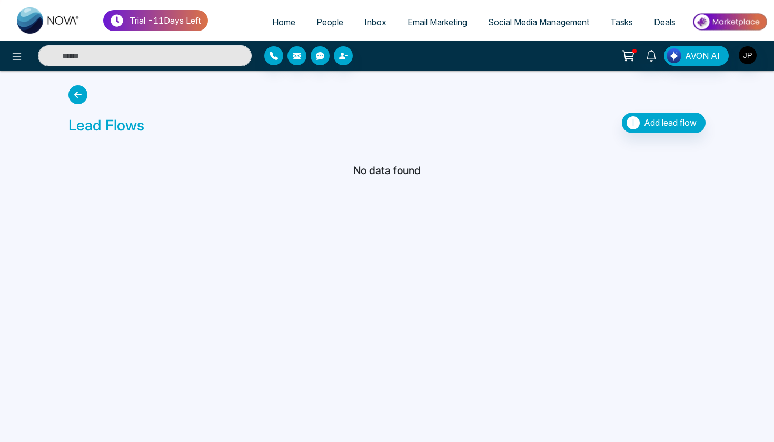
click at [284, 16] on link "Home" at bounding box center [284, 22] width 44 height 20
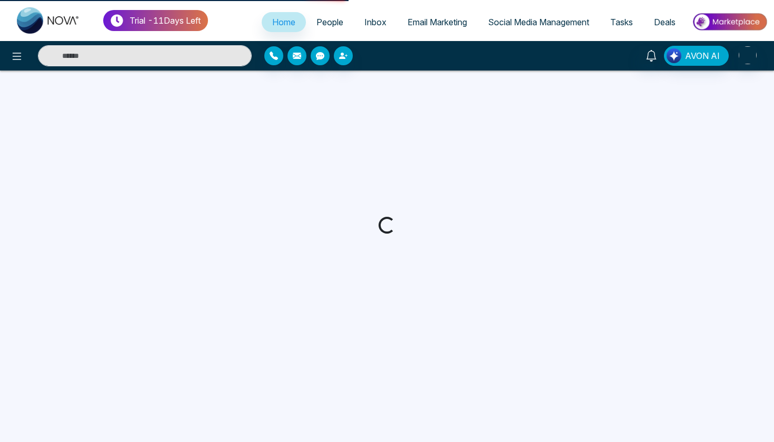
select select "*"
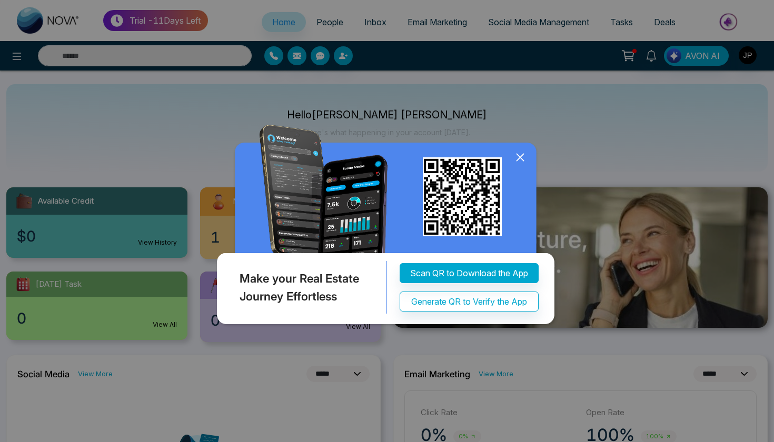
click at [321, 24] on div "Make your Real Estate Journey Effortless Scan QR to Download the App Generate Q…" at bounding box center [387, 221] width 774 height 442
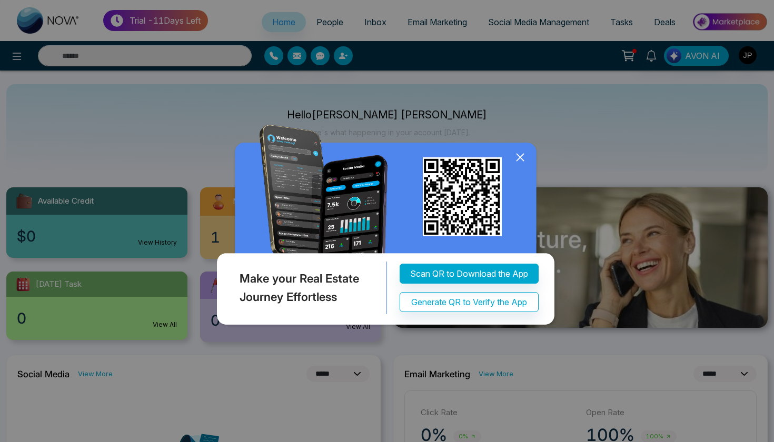
click at [516, 157] on icon at bounding box center [520, 158] width 16 height 16
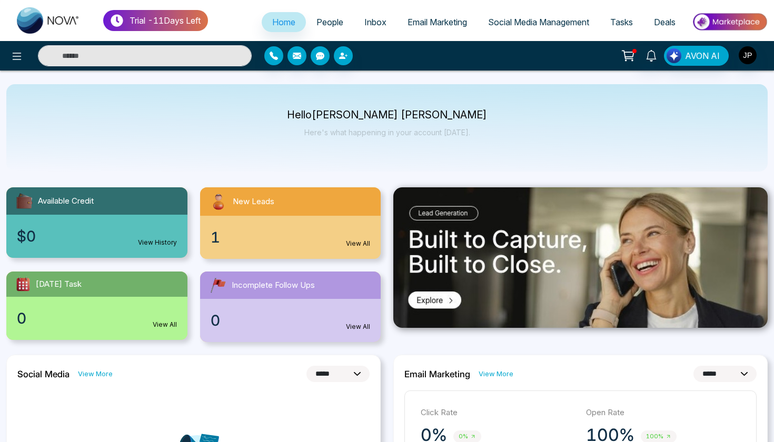
click at [329, 23] on span "People" at bounding box center [330, 22] width 27 height 11
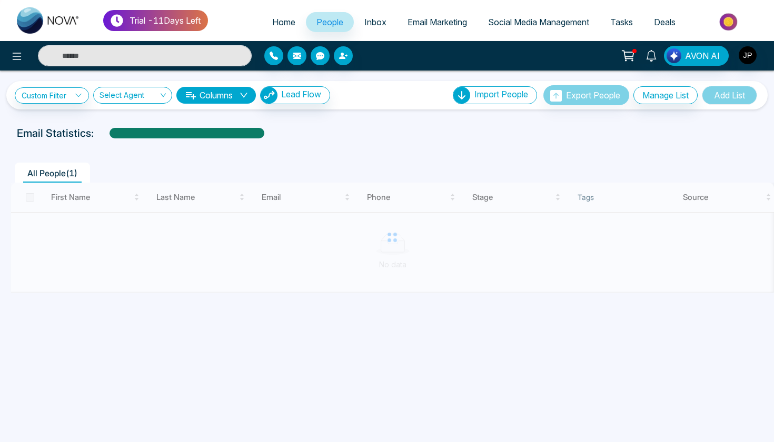
click at [305, 92] on span "Lead Flow" at bounding box center [301, 94] width 40 height 11
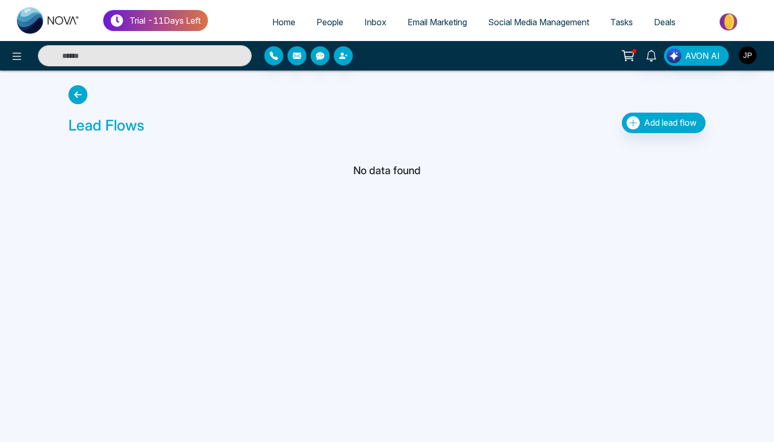
click at [664, 125] on span "Add lead flow" at bounding box center [670, 122] width 53 height 11
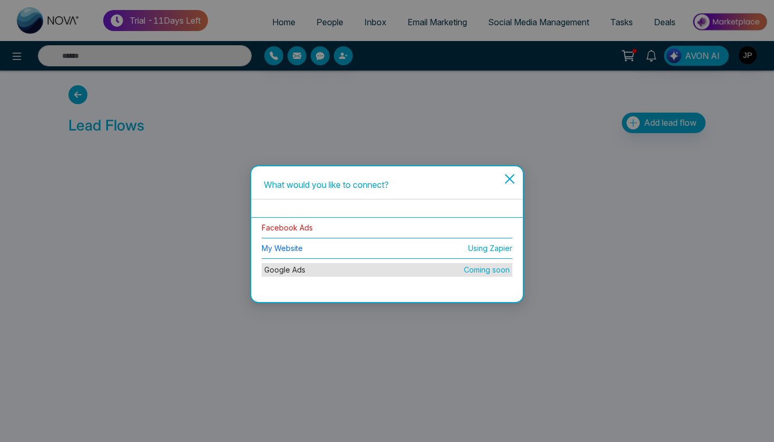
click at [282, 230] on link "Facebook Ads" at bounding box center [287, 227] width 51 height 9
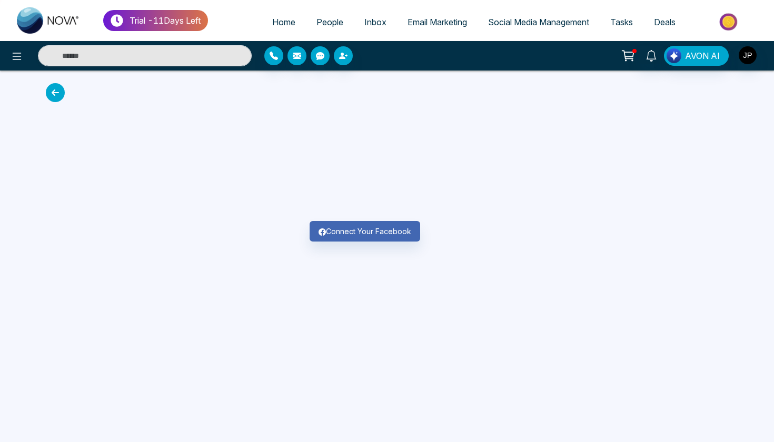
click at [55, 95] on icon at bounding box center [55, 92] width 19 height 19
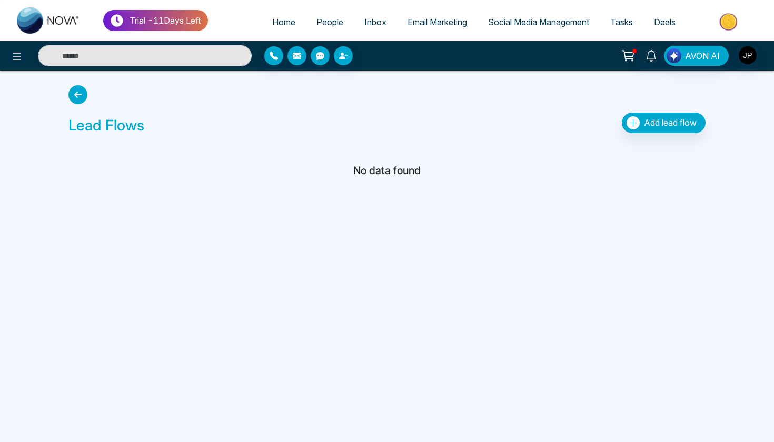
click at [79, 95] on icon at bounding box center [77, 94] width 19 height 19
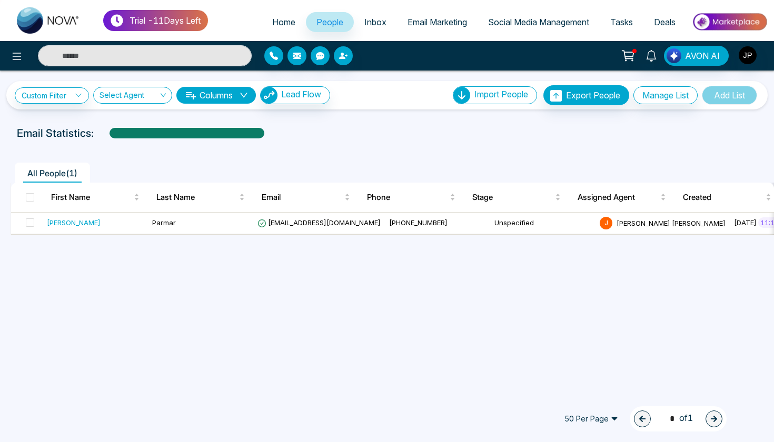
click at [221, 274] on div "**********" at bounding box center [387, 221] width 774 height 442
click at [11, 54] on icon at bounding box center [17, 56] width 13 height 13
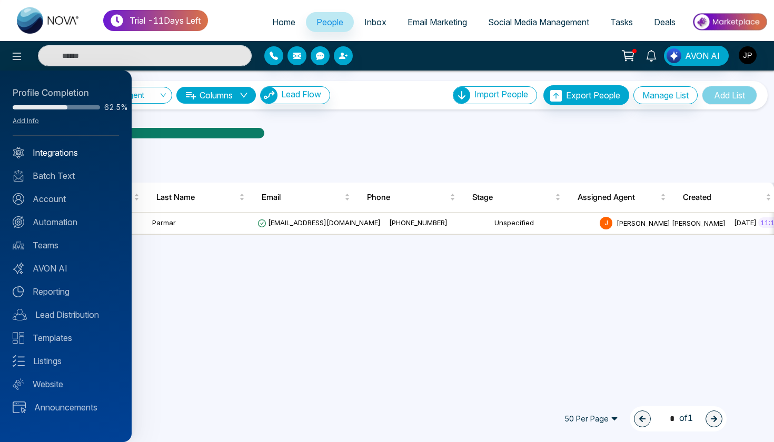
click at [67, 156] on link "Integrations" at bounding box center [66, 152] width 106 height 13
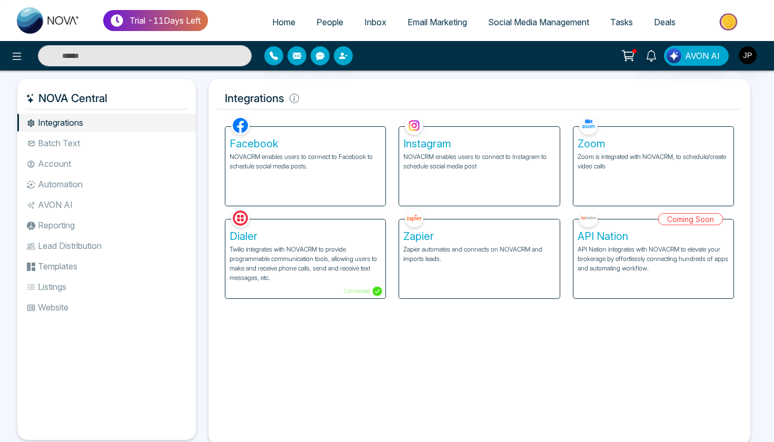
click at [727, 25] on img at bounding box center [729, 22] width 76 height 24
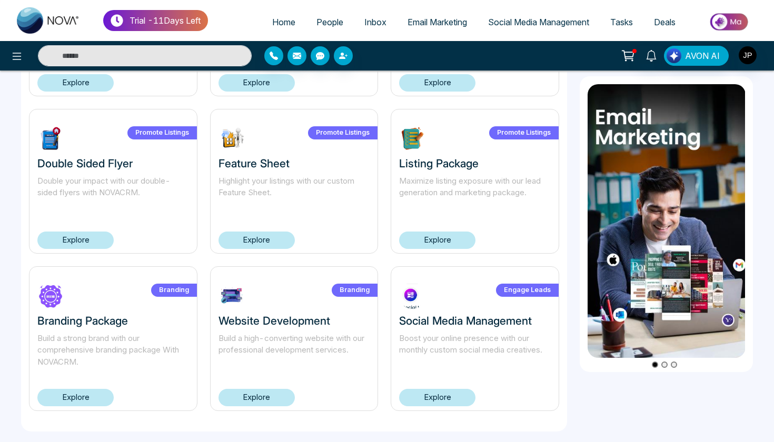
scroll to position [662, 0]
click at [270, 395] on link "Explore" at bounding box center [257, 398] width 76 height 17
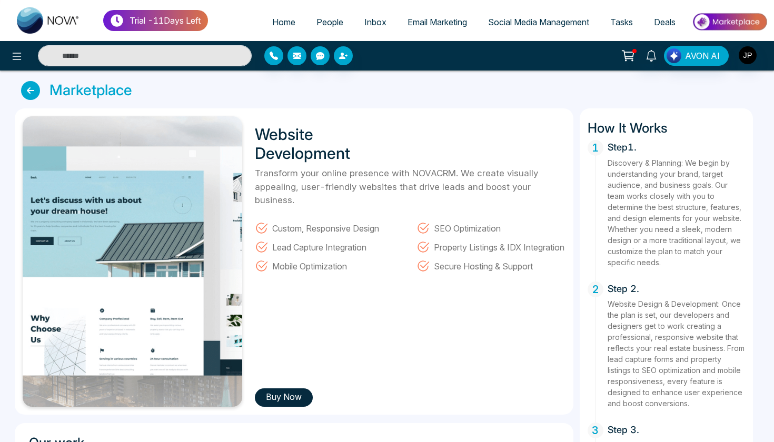
click at [32, 93] on icon at bounding box center [30, 90] width 19 height 19
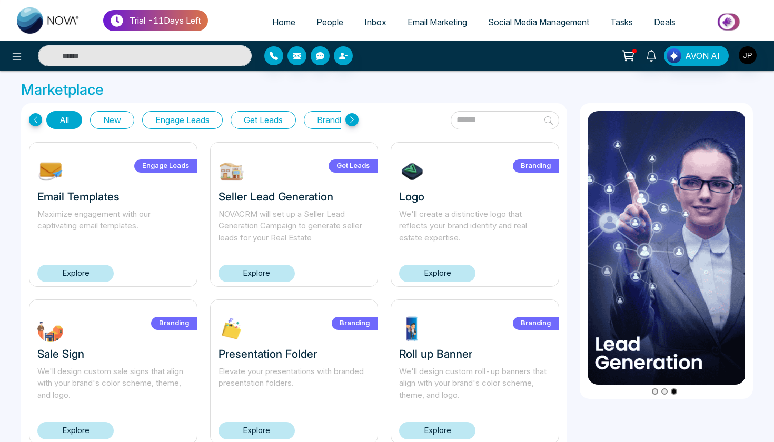
click at [265, 269] on link "Explore" at bounding box center [257, 273] width 76 height 17
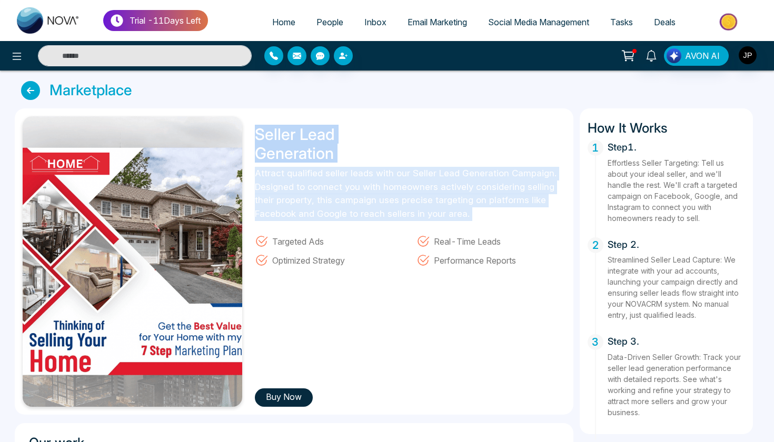
drag, startPoint x: 256, startPoint y: 133, endPoint x: 392, endPoint y: 229, distance: 166.4
click at [392, 229] on div "Seller Lead Generation Attract qualified seller leads with our Seller Lead Gene…" at bounding box center [407, 261] width 317 height 291
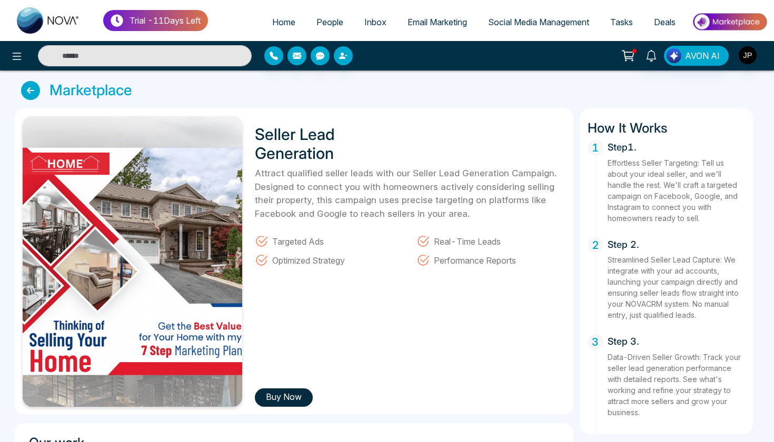
click at [388, 255] on div "Optimized Strategy" at bounding box center [329, 257] width 149 height 19
click at [323, 175] on p "Attract qualified seller leads with our Seller Lead Generation Campaign. Design…" at bounding box center [410, 194] width 310 height 54
click at [430, 87] on div "Marketplace" at bounding box center [387, 90] width 732 height 19
click at [463, 97] on div "Marketplace" at bounding box center [387, 90] width 732 height 19
click at [367, 102] on div "Marketplace Seller Lead Generation Attract qualified seller leads with our Sell…" at bounding box center [387, 374] width 745 height 586
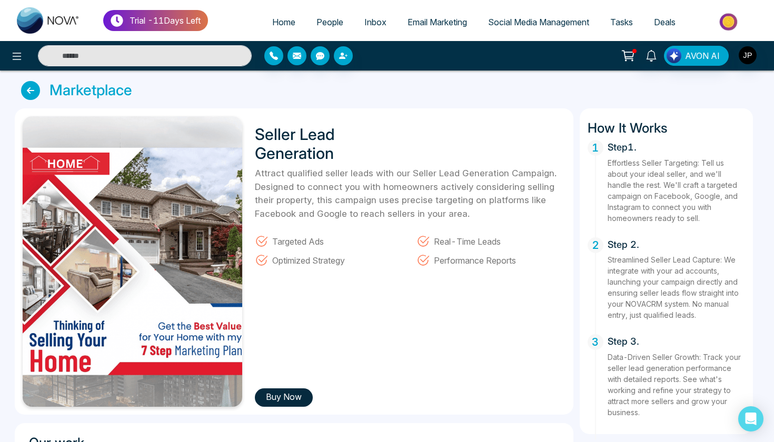
click at [17, 214] on div "Seller Lead Generation Attract qualified seller leads with our Seller Lead Gene…" at bounding box center [294, 261] width 559 height 306
click at [445, 24] on span "Email Marketing" at bounding box center [438, 22] width 60 height 11
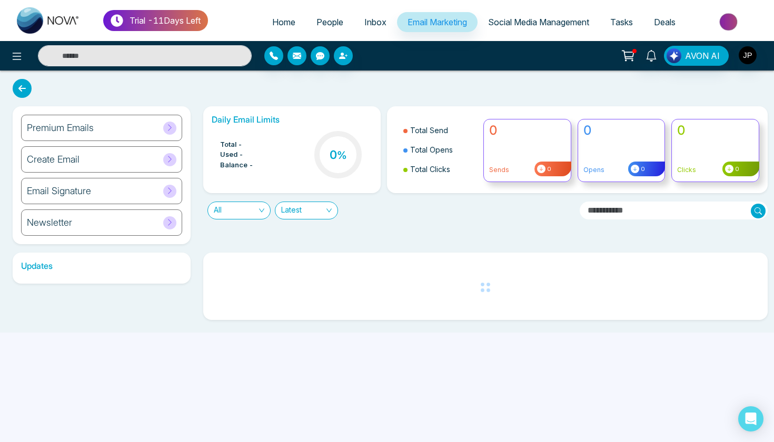
click at [515, 19] on span "Social Media Management" at bounding box center [538, 22] width 101 height 11
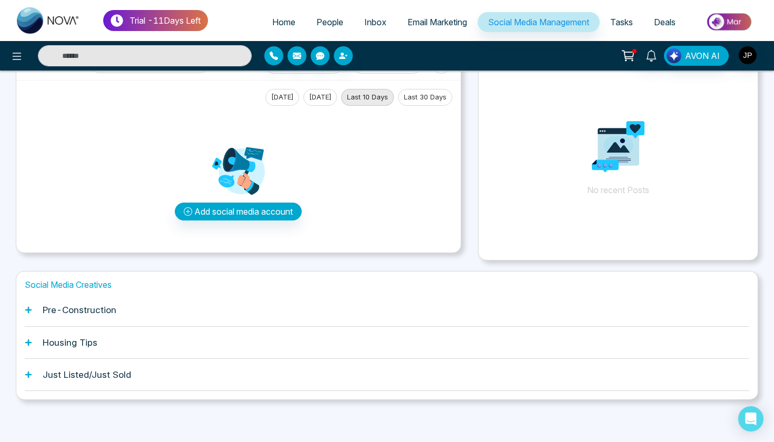
scroll to position [41, 0]
